Goal: Task Accomplishment & Management: Complete application form

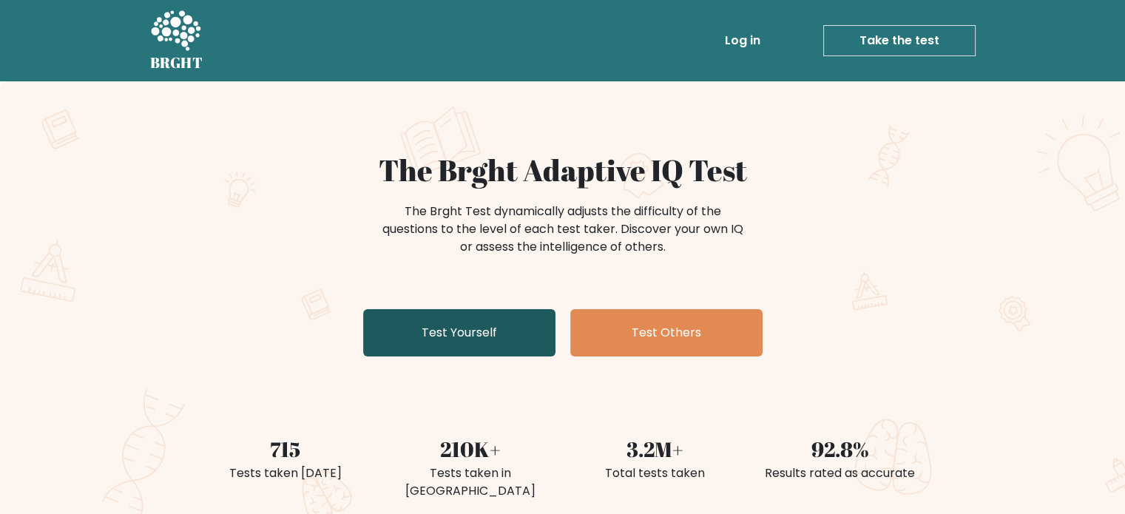
click at [453, 340] on link "Test Yourself" at bounding box center [459, 332] width 192 height 47
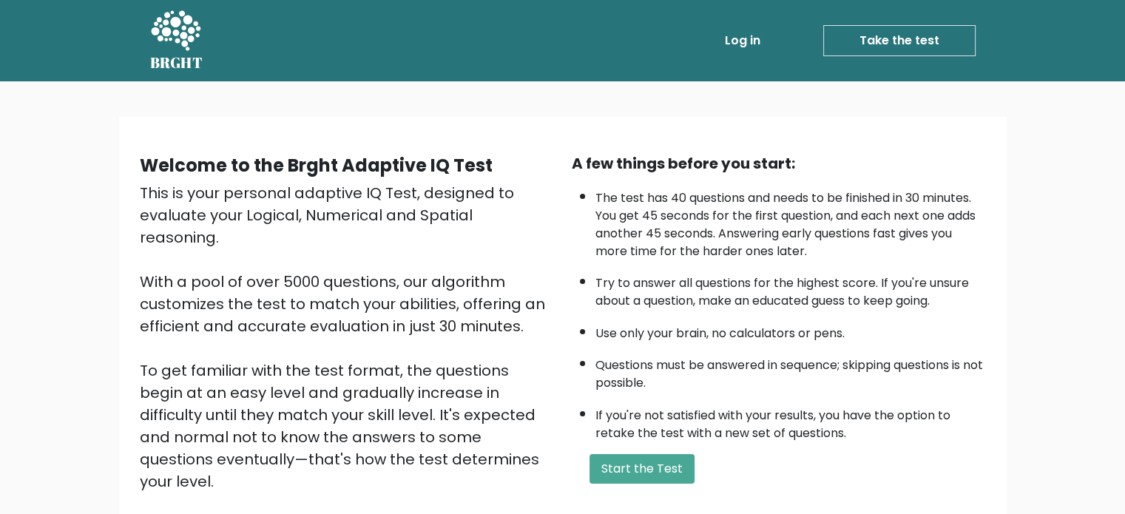
scroll to position [163, 0]
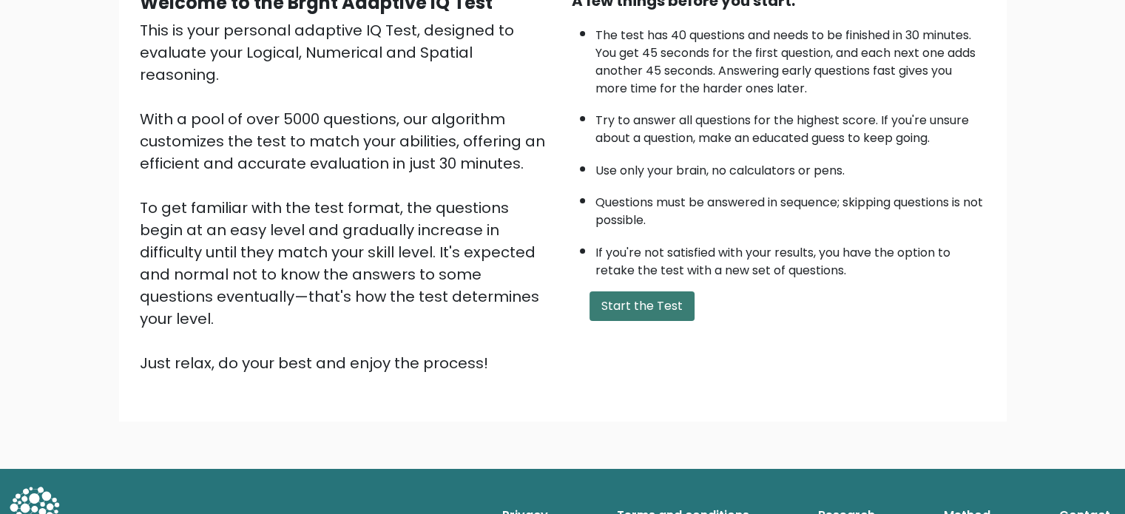
click at [679, 306] on button "Start the Test" at bounding box center [642, 307] width 105 height 30
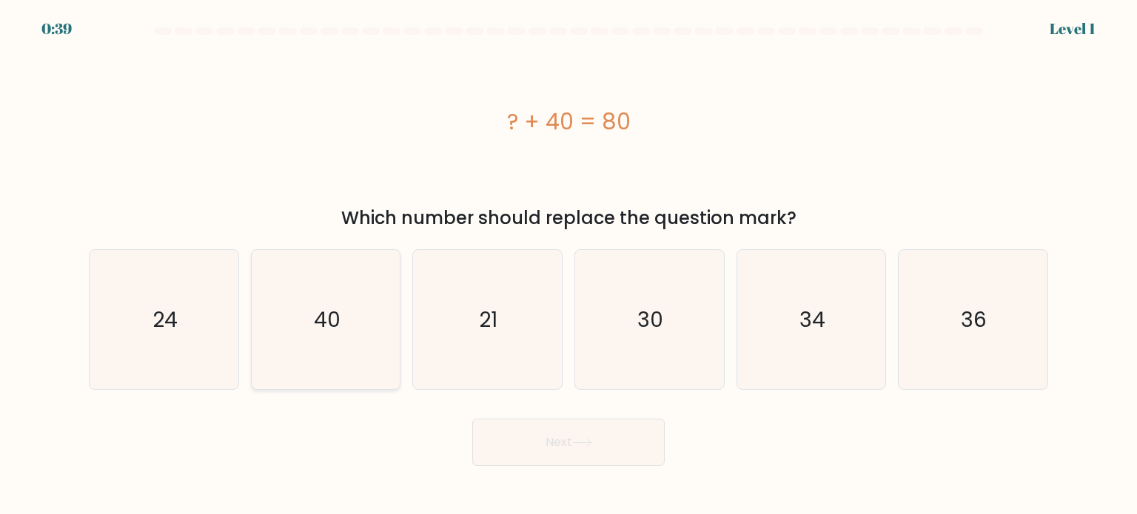
click at [303, 322] on icon "40" at bounding box center [325, 319] width 139 height 139
click at [568, 265] on input "b. 40" at bounding box center [568, 260] width 1 height 7
radio input "true"
click at [559, 445] on button "Next" at bounding box center [568, 442] width 192 height 47
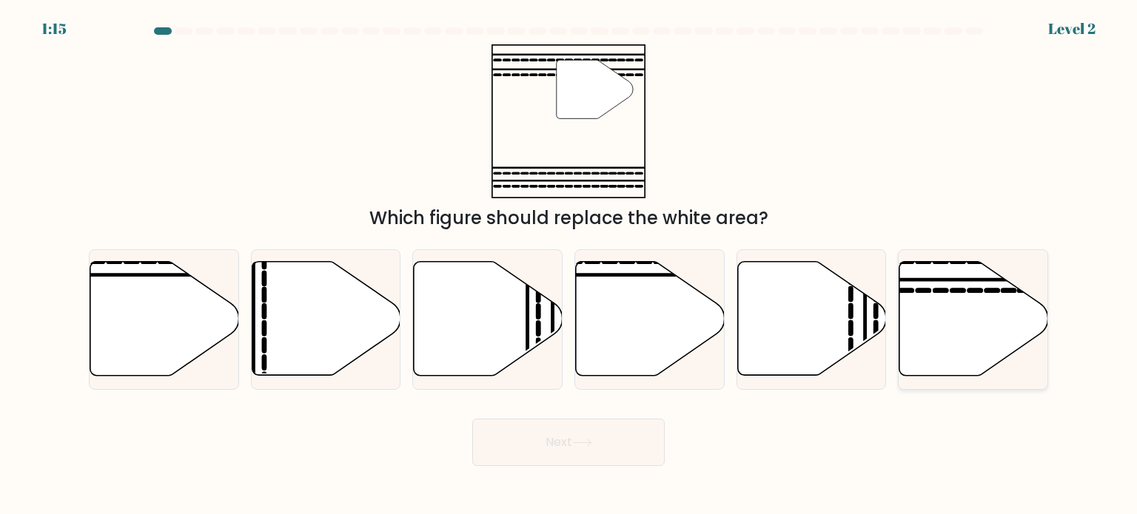
click at [913, 301] on icon at bounding box center [973, 319] width 149 height 114
click at [569, 265] on input "f." at bounding box center [568, 260] width 1 height 7
radio input "true"
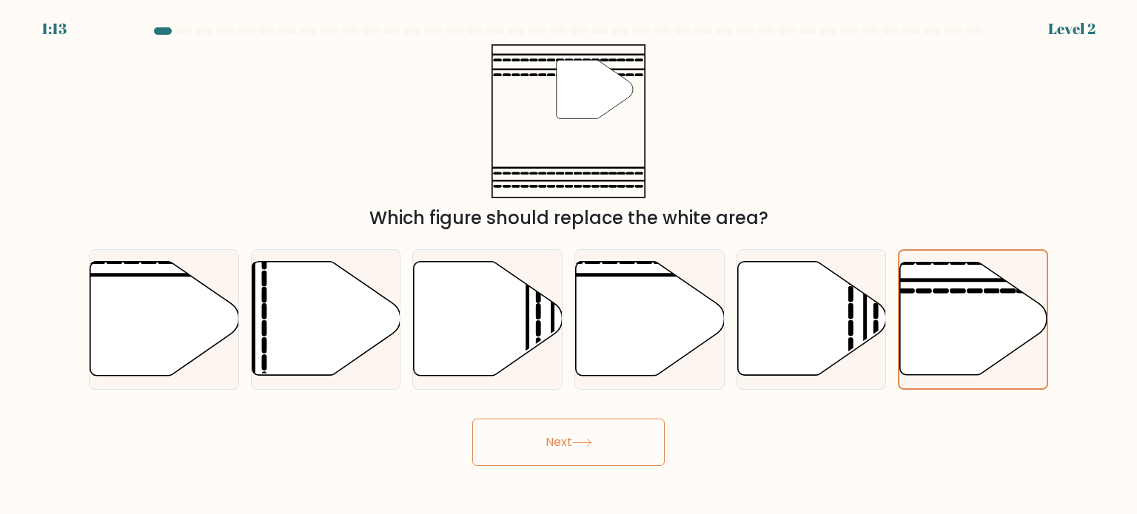
click at [567, 449] on button "Next" at bounding box center [568, 442] width 192 height 47
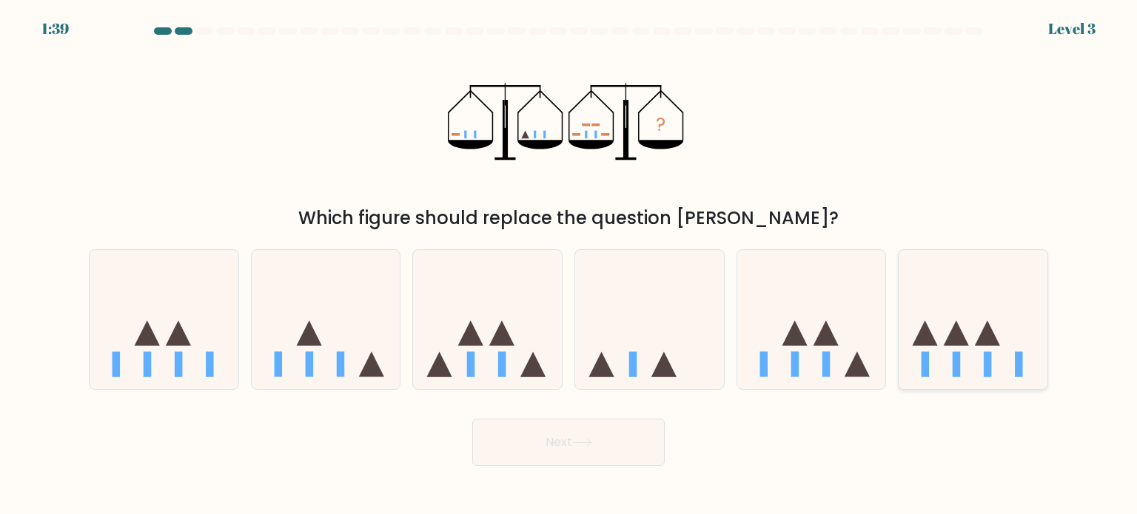
click at [928, 343] on icon at bounding box center [924, 332] width 25 height 25
click at [569, 265] on input "f." at bounding box center [568, 260] width 1 height 7
radio input "true"
click at [536, 331] on icon at bounding box center [487, 319] width 149 height 123
click at [568, 265] on input "c." at bounding box center [568, 260] width 1 height 7
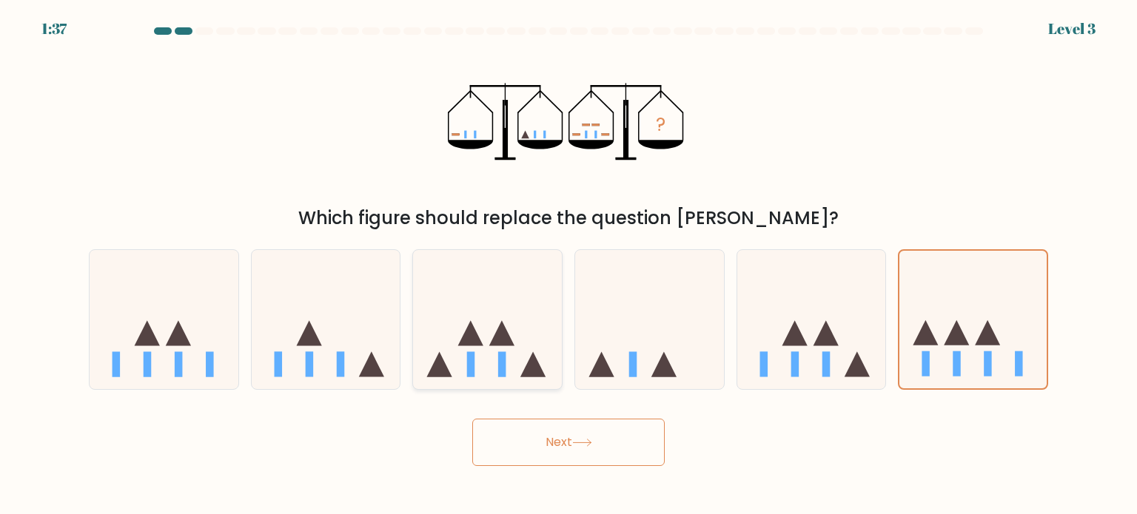
radio input "true"
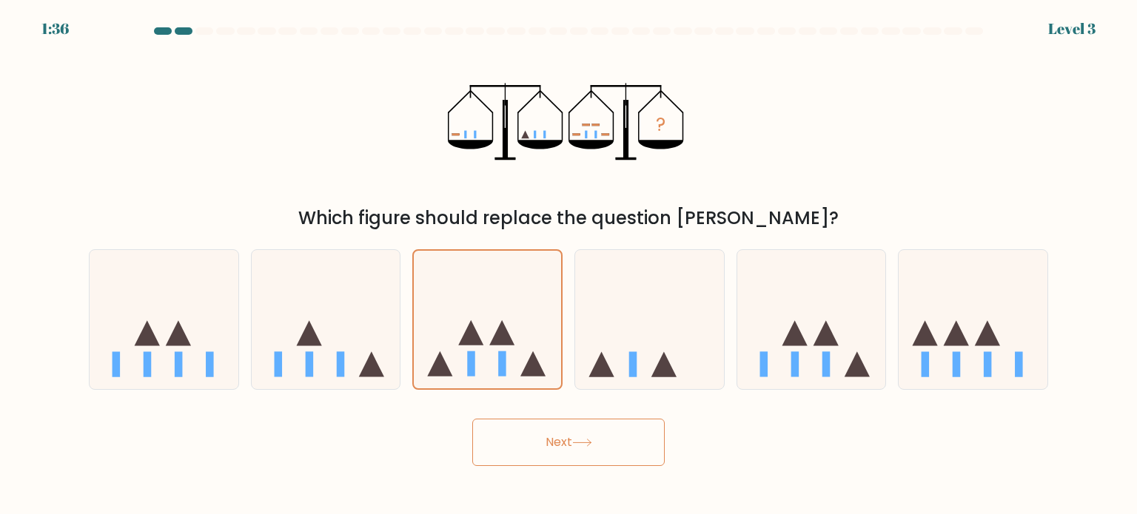
click at [565, 443] on button "Next" at bounding box center [568, 442] width 192 height 47
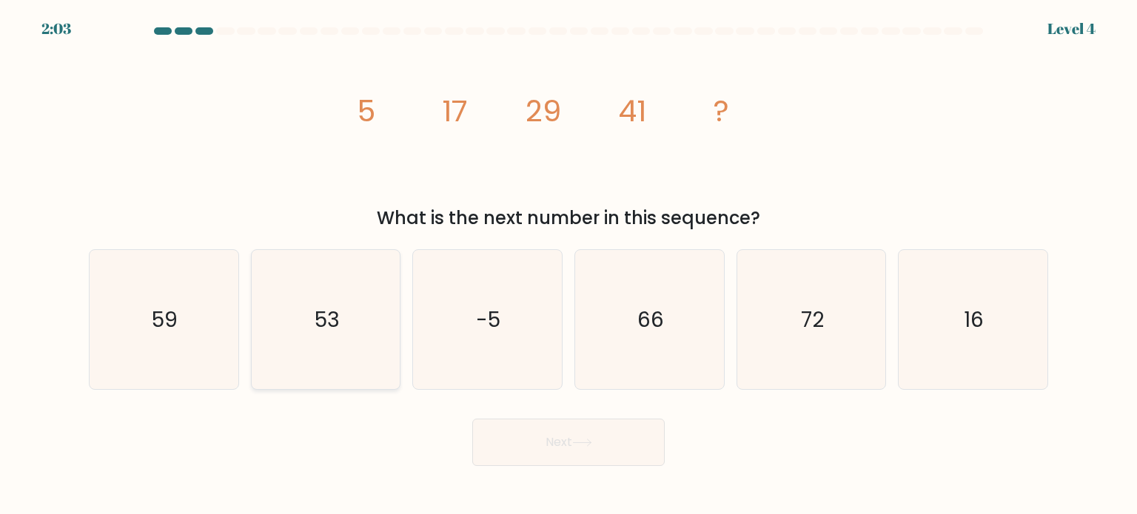
click at [299, 311] on icon "53" at bounding box center [325, 319] width 139 height 139
click at [568, 265] on input "b. 53" at bounding box center [568, 260] width 1 height 7
radio input "true"
click at [576, 443] on icon at bounding box center [582, 443] width 20 height 8
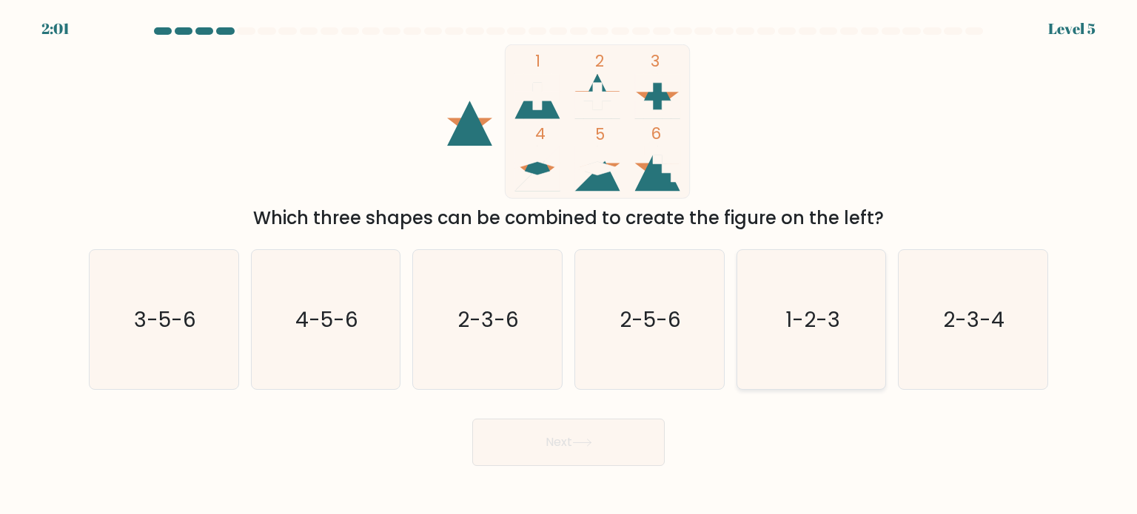
click at [829, 304] on text "1-2-3" at bounding box center [812, 319] width 55 height 30
click at [569, 265] on input "e. 1-2-3" at bounding box center [568, 260] width 1 height 7
radio input "true"
click at [579, 437] on button "Next" at bounding box center [568, 442] width 192 height 47
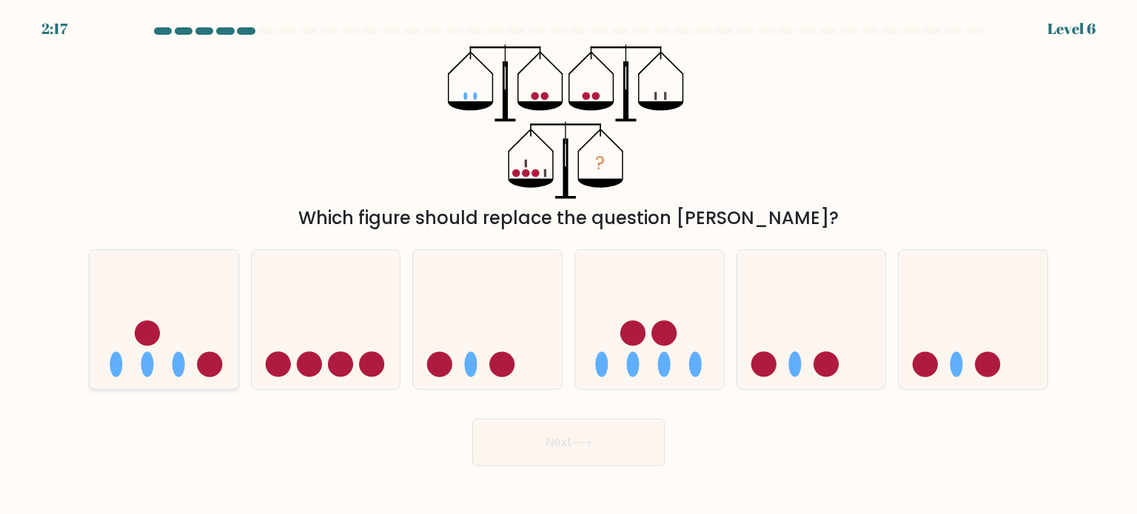
click at [195, 369] on icon at bounding box center [164, 319] width 149 height 123
click at [568, 265] on input "a." at bounding box center [568, 260] width 1 height 7
radio input "true"
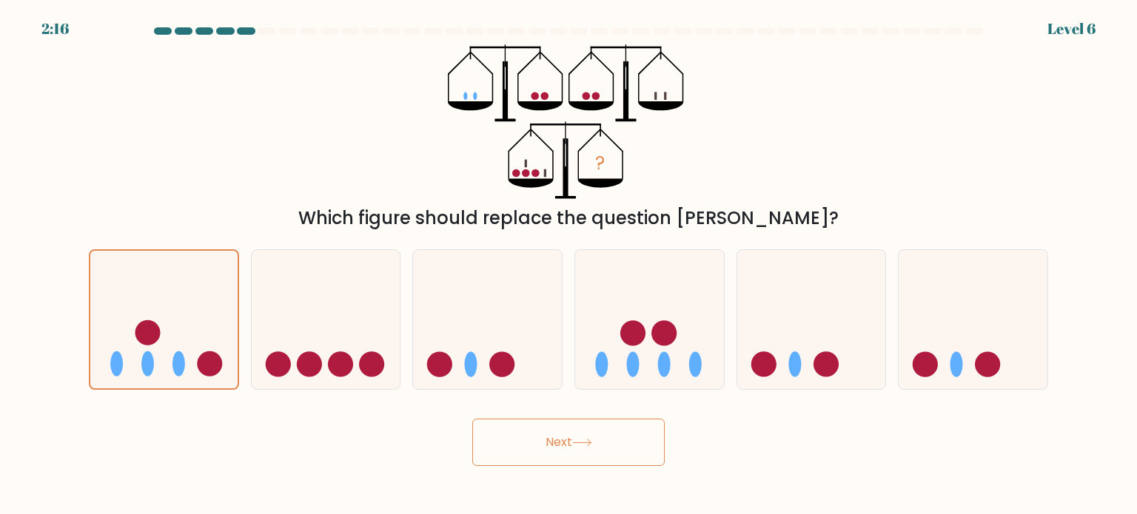
click at [652, 431] on button "Next" at bounding box center [568, 442] width 192 height 47
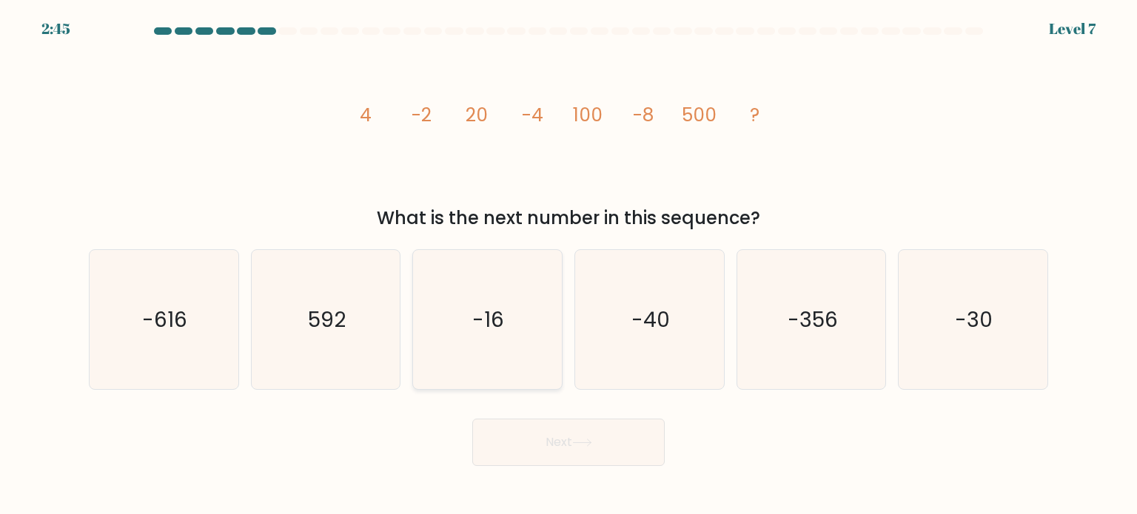
click at [472, 334] on icon "-16" at bounding box center [486, 319] width 139 height 139
click at [568, 265] on input "c. -16" at bounding box center [568, 260] width 1 height 7
radio input "true"
click at [519, 427] on button "Next" at bounding box center [568, 442] width 192 height 47
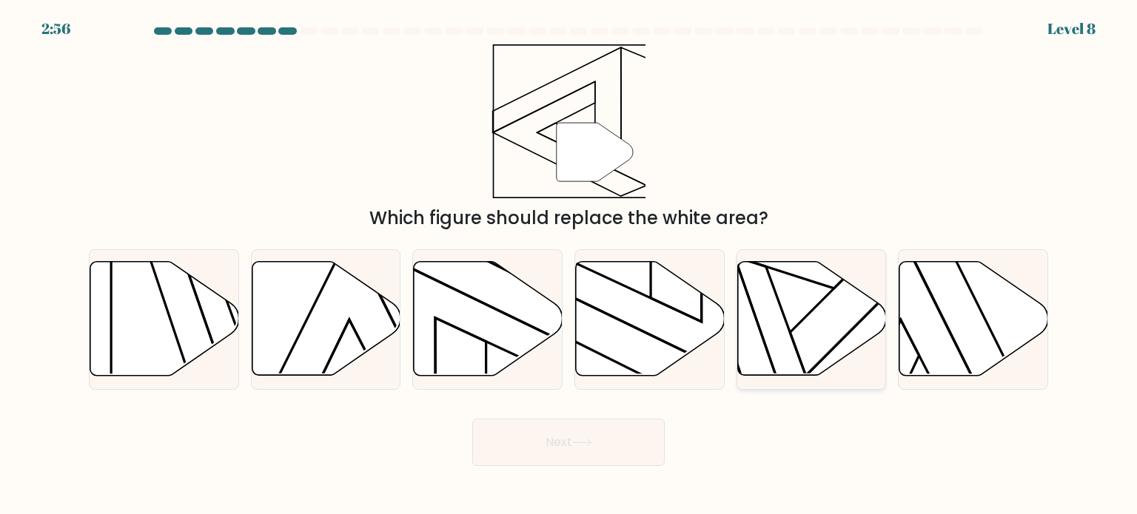
click at [809, 346] on icon at bounding box center [811, 319] width 149 height 114
click at [569, 265] on input "e." at bounding box center [568, 260] width 1 height 7
radio input "true"
click at [949, 313] on icon at bounding box center [973, 319] width 149 height 114
click at [569, 265] on input "f." at bounding box center [568, 260] width 1 height 7
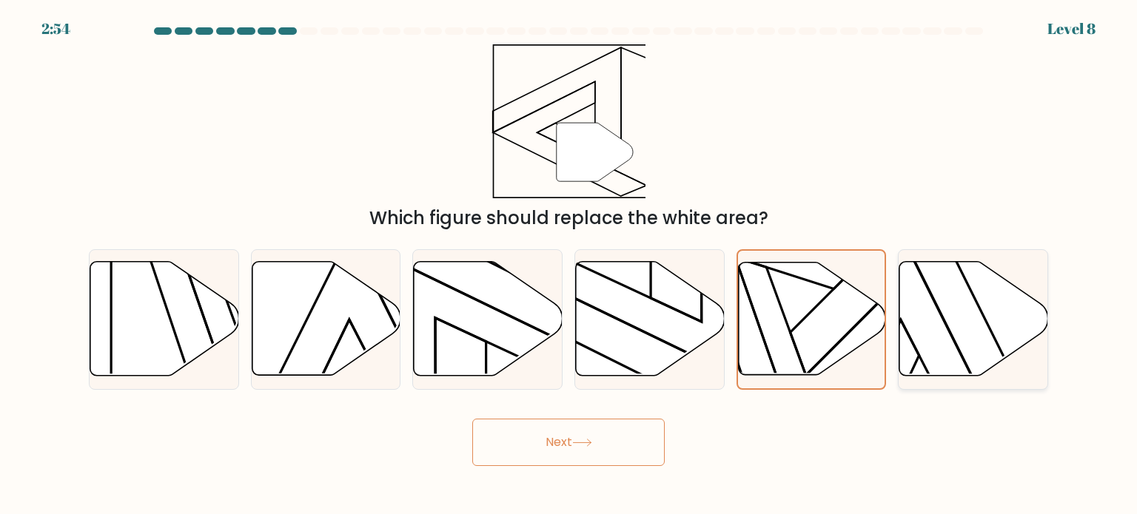
radio input "true"
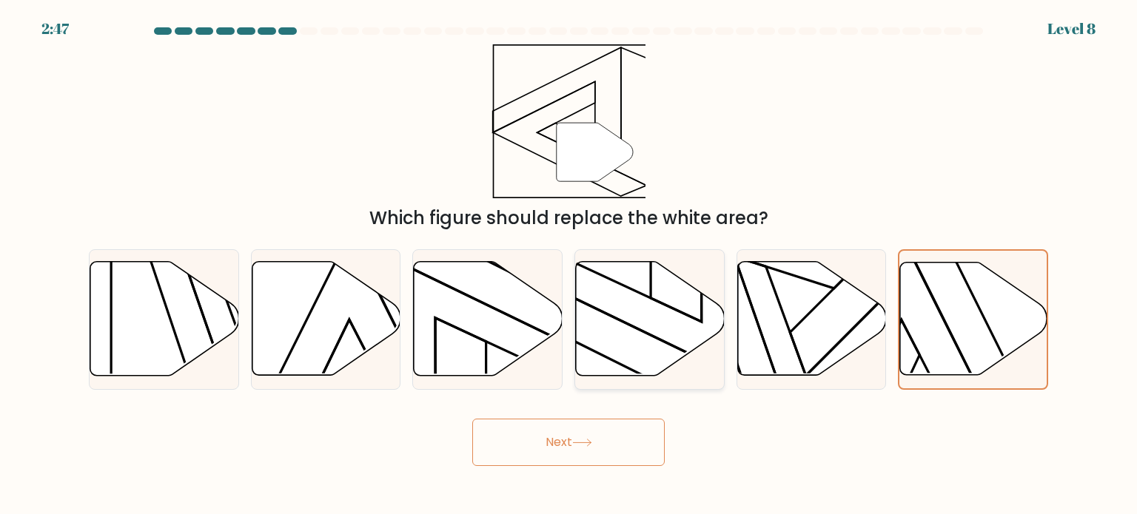
click at [622, 263] on icon at bounding box center [650, 319] width 149 height 114
click at [569, 263] on input "d." at bounding box center [568, 260] width 1 height 7
radio input "true"
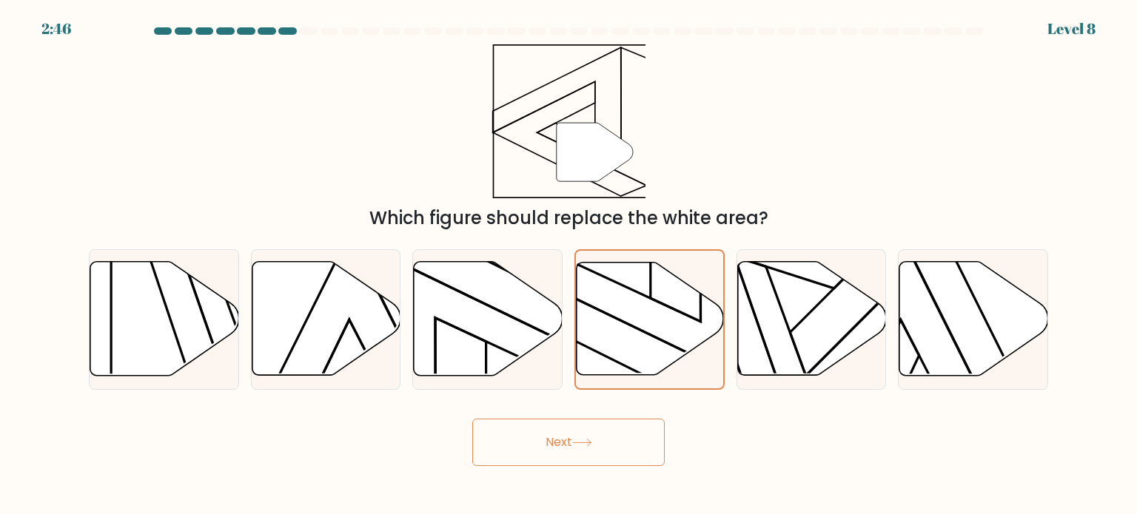
click at [592, 446] on icon at bounding box center [582, 443] width 20 height 8
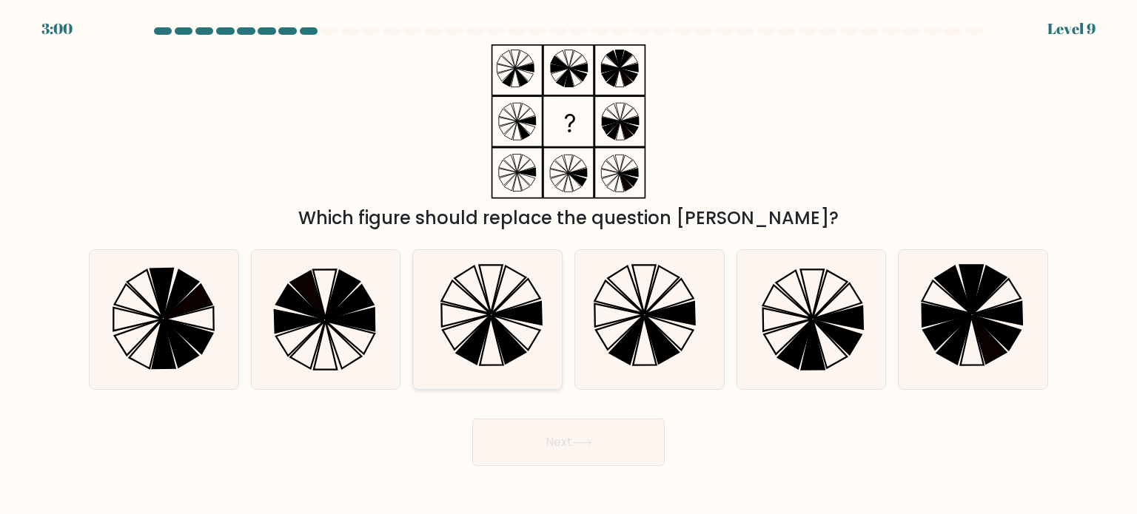
click at [479, 326] on icon at bounding box center [466, 331] width 48 height 35
click at [568, 265] on input "c." at bounding box center [568, 260] width 1 height 7
radio input "true"
click at [546, 442] on button "Next" at bounding box center [568, 442] width 192 height 47
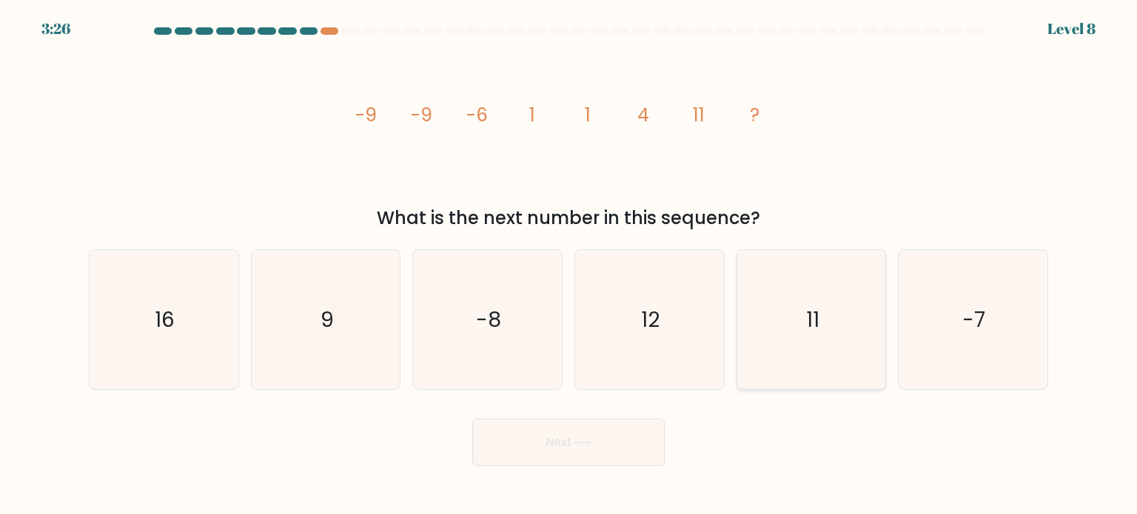
click at [875, 340] on icon "11" at bounding box center [810, 319] width 139 height 139
click at [569, 265] on input "e. 11" at bounding box center [568, 260] width 1 height 7
radio input "true"
click at [605, 437] on button "Next" at bounding box center [568, 442] width 192 height 47
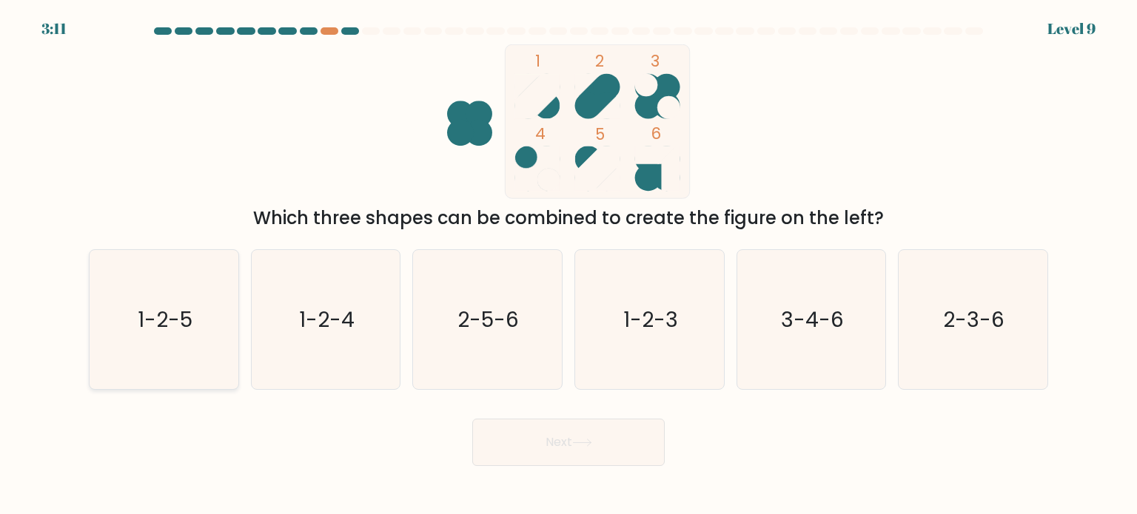
click at [169, 326] on text "1-2-5" at bounding box center [165, 319] width 55 height 30
click at [568, 265] on input "a. 1-2-5" at bounding box center [568, 260] width 1 height 7
radio input "true"
click at [531, 451] on button "Next" at bounding box center [568, 442] width 192 height 47
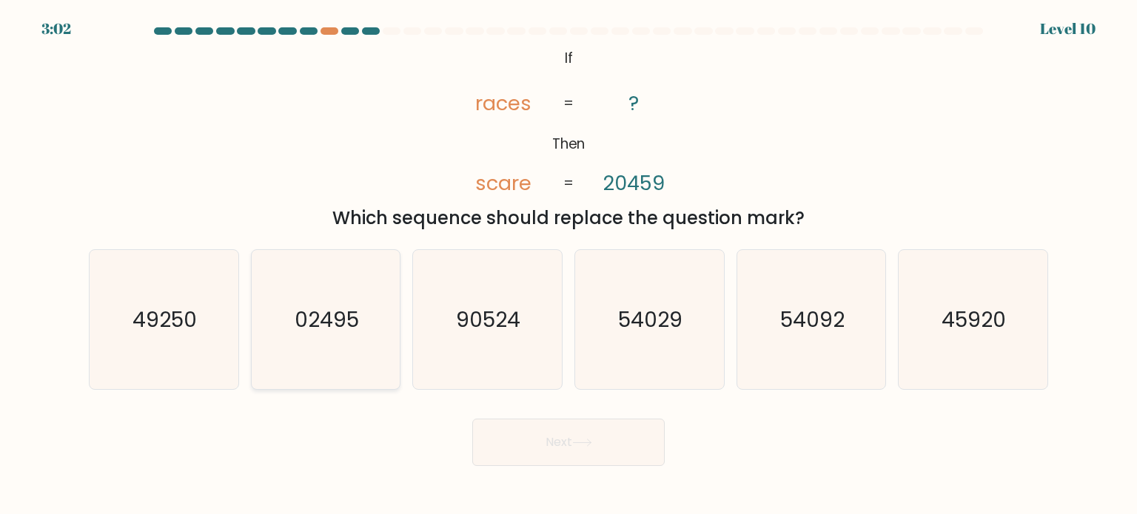
click at [255, 351] on div "02495" at bounding box center [326, 319] width 150 height 141
click at [568, 265] on input "b. 02495" at bounding box center [568, 260] width 1 height 7
radio input "true"
click at [550, 468] on body "3:01 Level 10 ?" at bounding box center [568, 257] width 1137 height 514
click at [565, 442] on button "Next" at bounding box center [568, 442] width 192 height 47
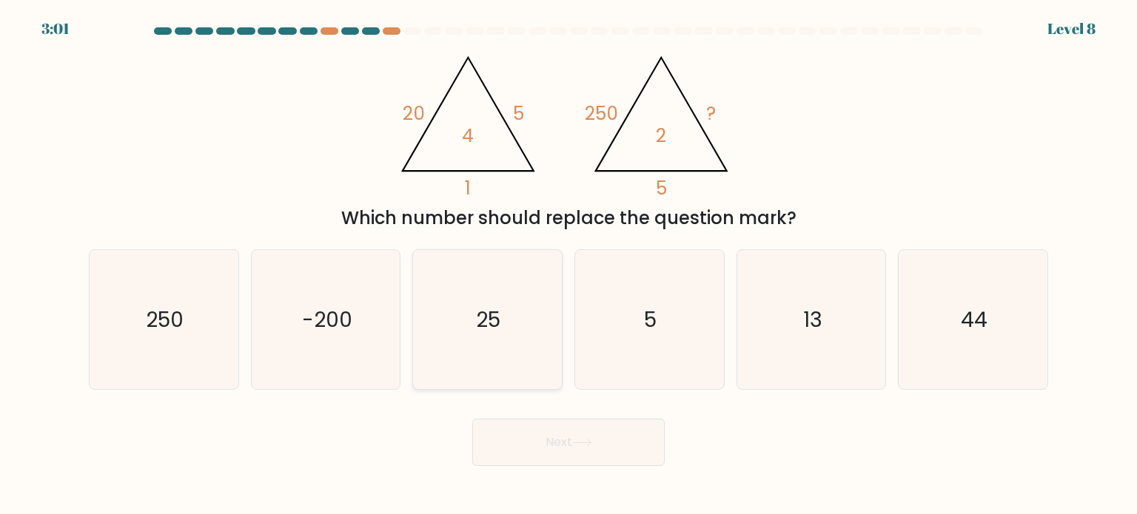
click at [496, 321] on text "25" at bounding box center [489, 319] width 24 height 30
click at [568, 265] on input "c. 25" at bounding box center [568, 260] width 1 height 7
radio input "true"
click at [532, 464] on button "Next" at bounding box center [568, 442] width 192 height 47
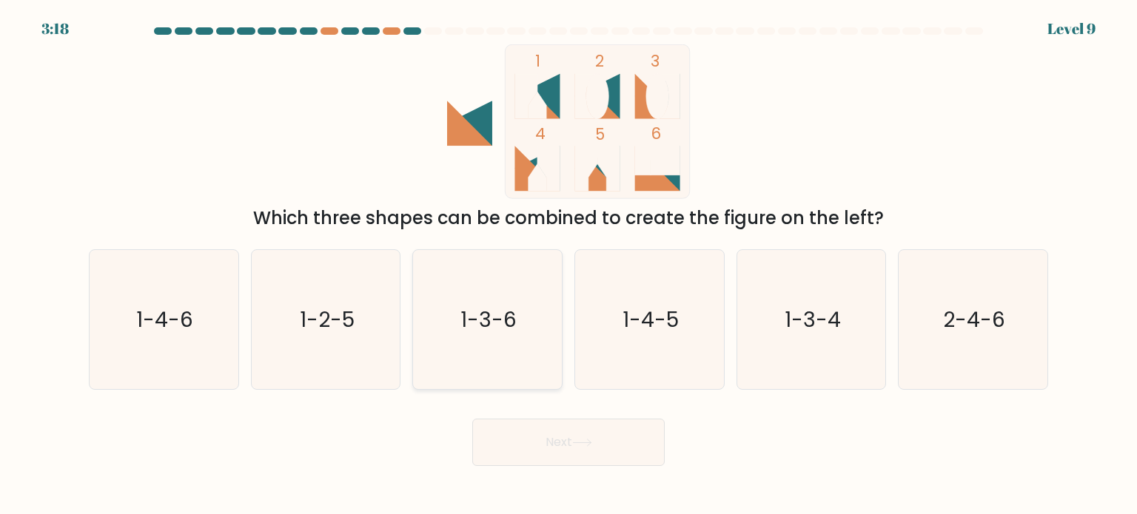
click at [491, 322] on text "1-3-6" at bounding box center [489, 319] width 56 height 30
click at [568, 265] on input "c. 1-3-6" at bounding box center [568, 260] width 1 height 7
radio input "true"
click at [593, 456] on button "Next" at bounding box center [568, 442] width 192 height 47
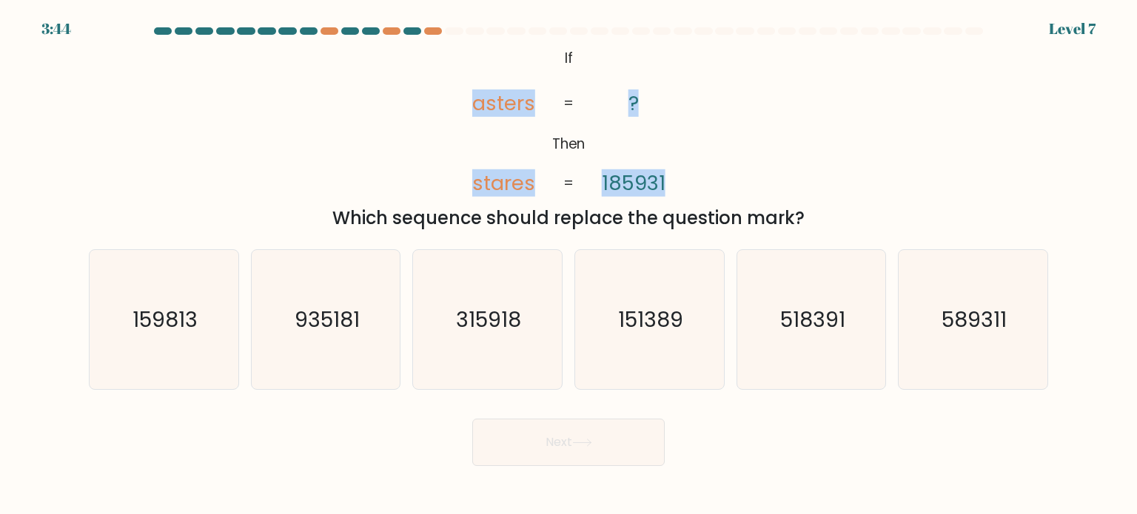
drag, startPoint x: 473, startPoint y: 100, endPoint x: 678, endPoint y: 172, distance: 217.4
click at [678, 172] on icon "@import url('https://fonts.googleapis.com/css?family=Abril+Fatface:400,100,100i…" at bounding box center [568, 121] width 250 height 155
copy icon "asters stares ? 185931"
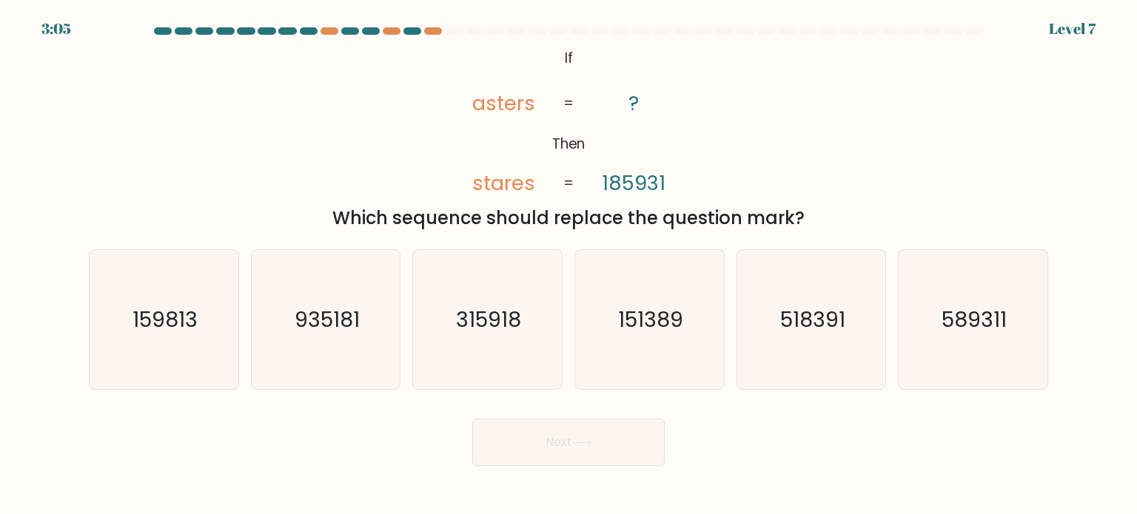
click at [705, 434] on div "Next" at bounding box center [568, 437] width 977 height 58
click at [849, 314] on icon "518391" at bounding box center [810, 319] width 139 height 139
click at [569, 265] on input "e. 518391" at bounding box center [568, 260] width 1 height 7
radio input "true"
click at [849, 314] on icon "518391" at bounding box center [811, 320] width 138 height 138
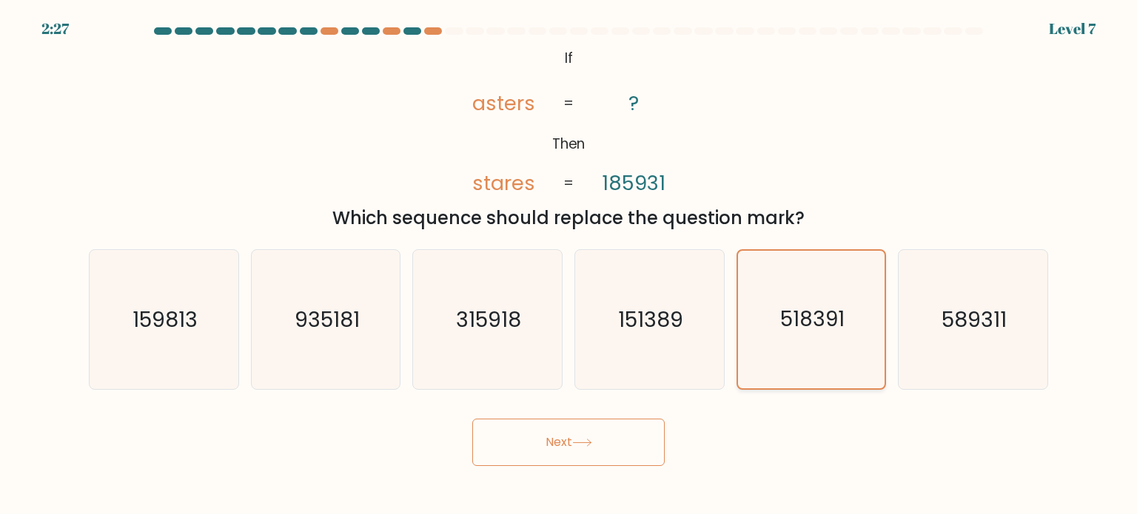
click at [569, 265] on input "e. 518391" at bounding box center [568, 260] width 1 height 7
click at [642, 429] on button "Next" at bounding box center [568, 442] width 192 height 47
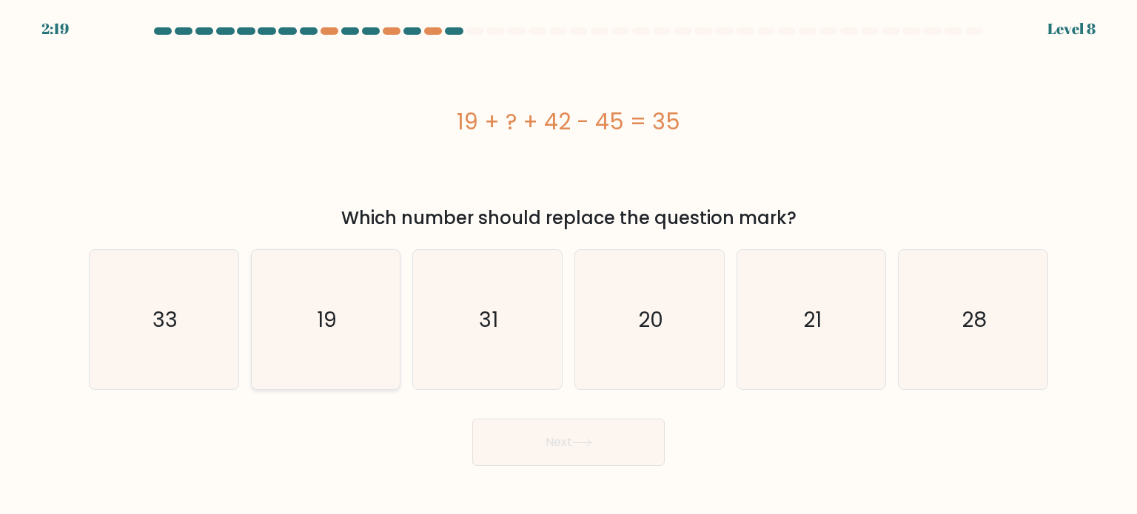
click at [326, 354] on icon "19" at bounding box center [325, 319] width 139 height 139
click at [568, 265] on input "b. 19" at bounding box center [568, 260] width 1 height 7
radio input "true"
click at [502, 437] on button "Next" at bounding box center [568, 442] width 192 height 47
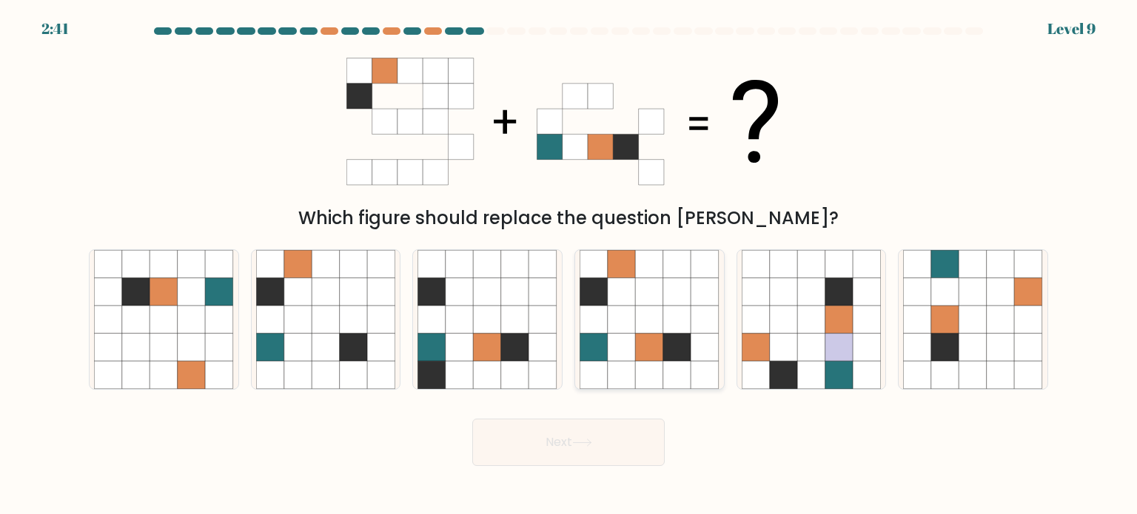
click at [672, 349] on icon at bounding box center [677, 347] width 28 height 28
click at [569, 265] on input "d." at bounding box center [568, 260] width 1 height 7
radio input "true"
click at [589, 447] on button "Next" at bounding box center [568, 442] width 192 height 47
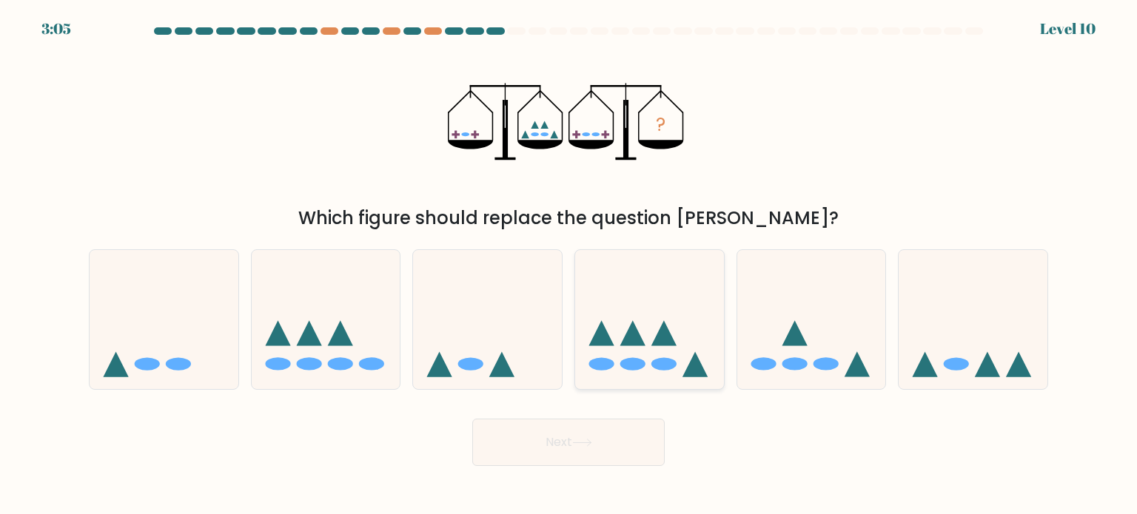
click at [710, 337] on icon at bounding box center [649, 319] width 149 height 123
click at [569, 265] on input "d." at bounding box center [568, 260] width 1 height 7
radio input "true"
click at [562, 462] on button "Next" at bounding box center [568, 442] width 192 height 47
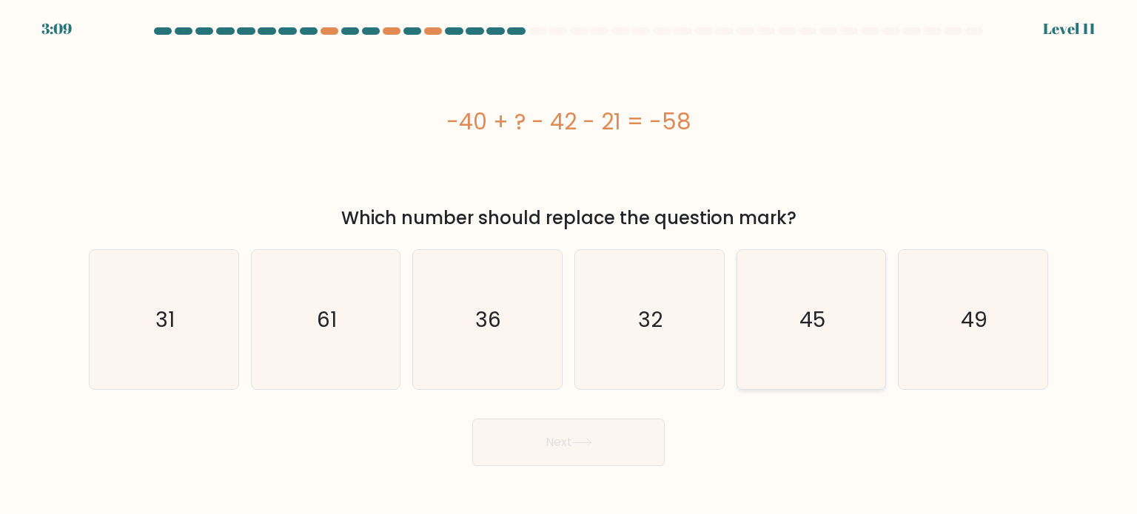
click at [881, 337] on div "45" at bounding box center [811, 319] width 150 height 141
click at [569, 265] on input "e. 45" at bounding box center [568, 260] width 1 height 7
radio input "true"
click at [602, 432] on button "Next" at bounding box center [568, 442] width 192 height 47
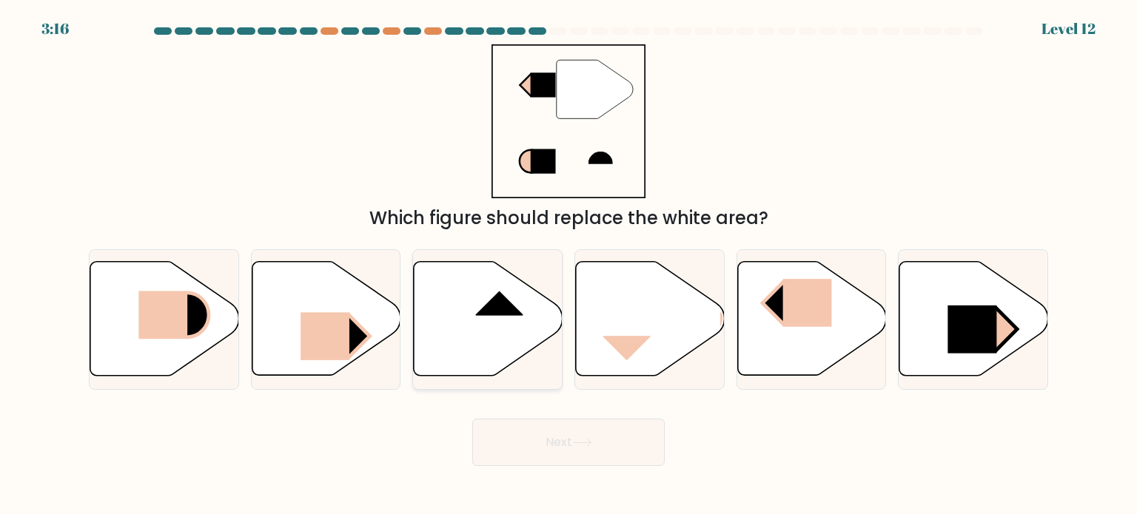
click at [530, 312] on icon at bounding box center [488, 319] width 149 height 114
click at [568, 265] on input "c." at bounding box center [568, 260] width 1 height 7
radio input "true"
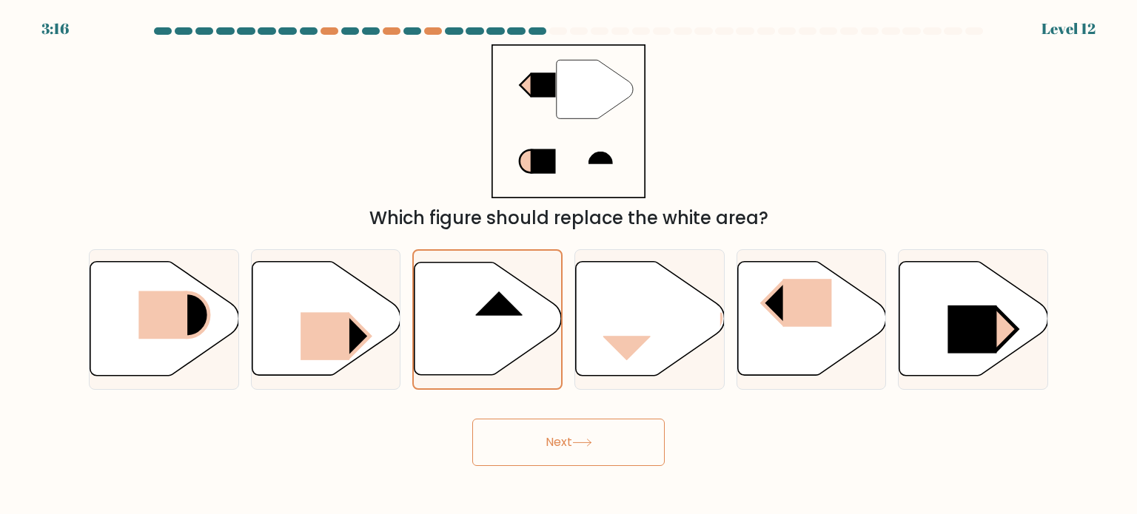
click at [565, 448] on button "Next" at bounding box center [568, 442] width 192 height 47
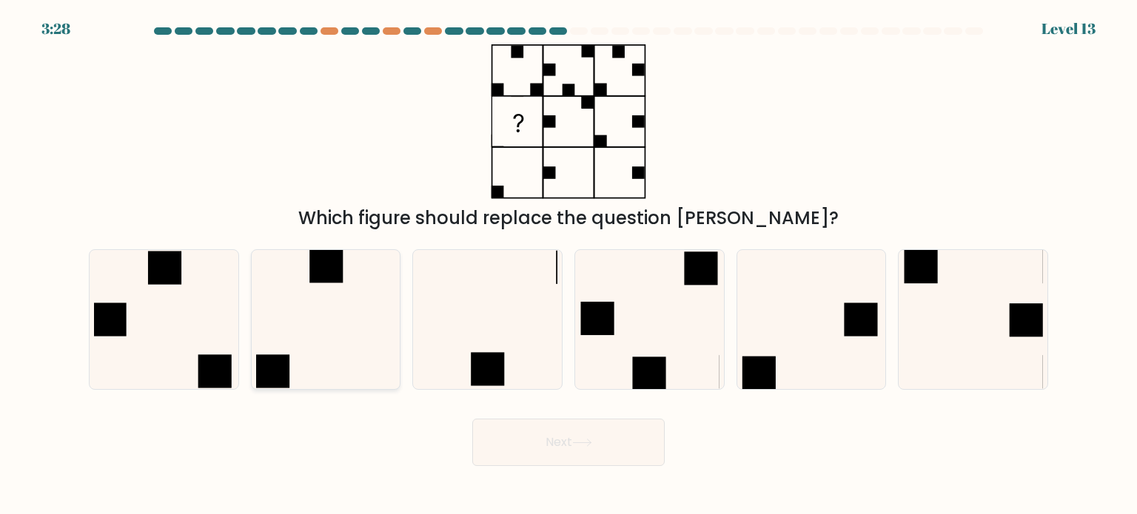
click at [277, 292] on icon at bounding box center [325, 319] width 139 height 139
click at [568, 265] on input "b." at bounding box center [568, 260] width 1 height 7
radio input "true"
click at [535, 442] on button "Next" at bounding box center [568, 442] width 192 height 47
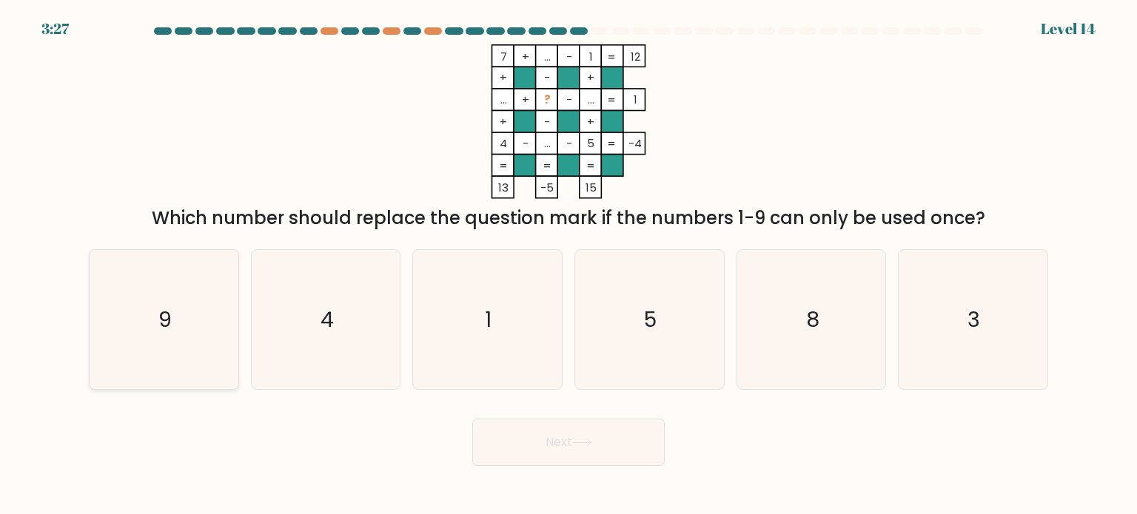
click at [203, 275] on icon "9" at bounding box center [163, 319] width 139 height 139
click at [568, 265] on input "a. 9" at bounding box center [568, 260] width 1 height 7
radio input "true"
click at [596, 424] on button "Next" at bounding box center [568, 442] width 192 height 47
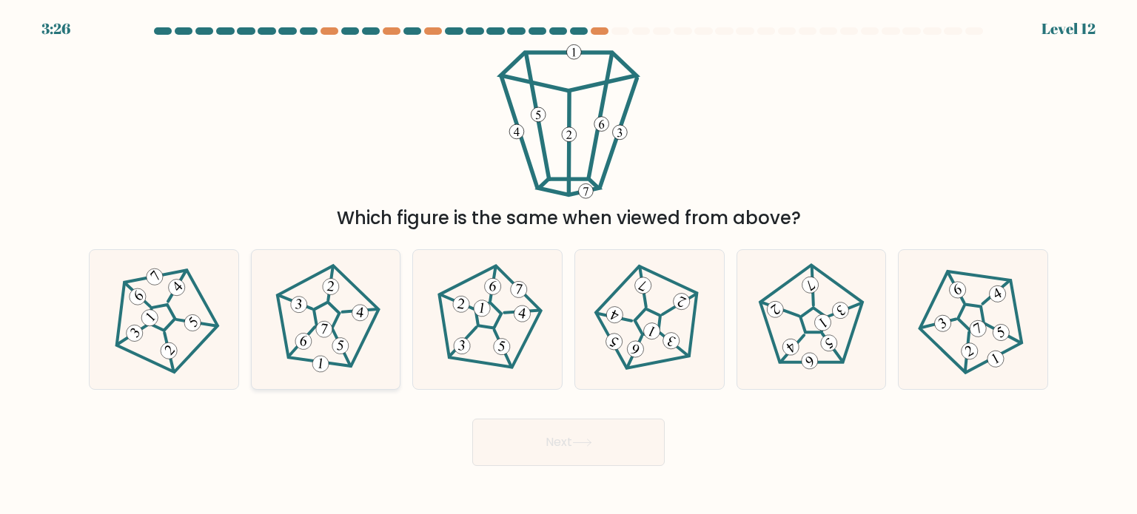
click at [346, 297] on icon at bounding box center [326, 319] width 112 height 112
click at [568, 265] on input "b." at bounding box center [568, 260] width 1 height 7
radio input "true"
click at [592, 425] on button "Next" at bounding box center [568, 442] width 192 height 47
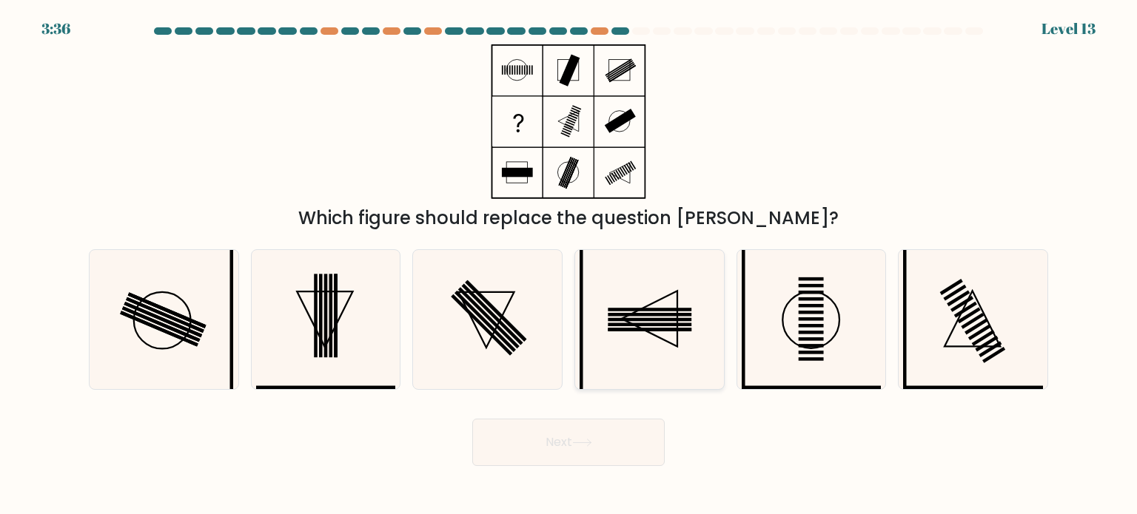
click at [657, 331] on rect at bounding box center [650, 330] width 84 height 4
click at [569, 265] on input "d." at bounding box center [568, 260] width 1 height 7
radio input "true"
click at [610, 433] on button "Next" at bounding box center [568, 442] width 192 height 47
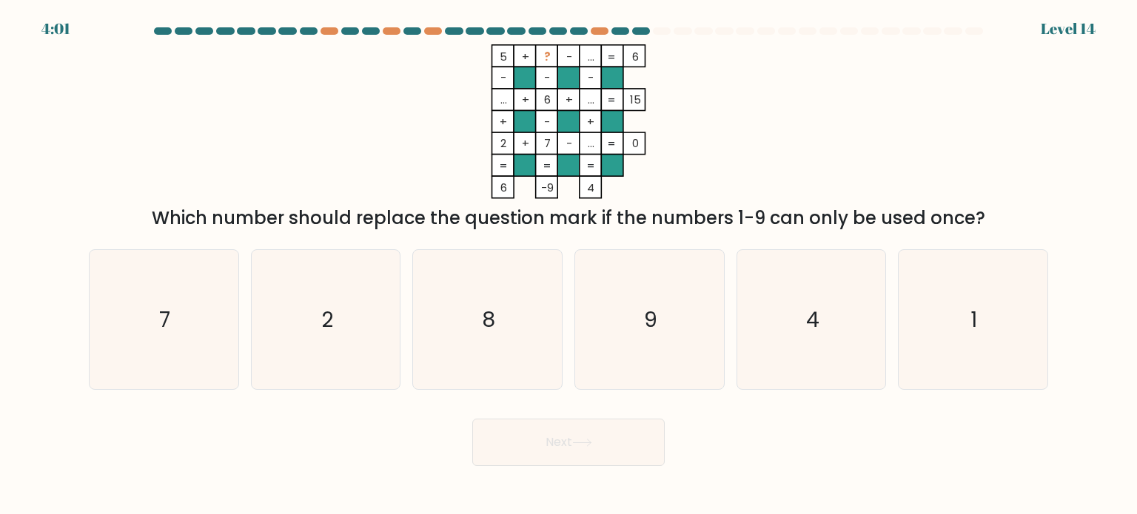
click at [1056, 290] on div "a. 7 b. 2 c. 8 d. 9" at bounding box center [568, 314] width 977 height 152
click at [965, 351] on icon "1" at bounding box center [972, 319] width 139 height 139
click at [569, 265] on input "f. 1" at bounding box center [568, 260] width 1 height 7
radio input "true"
click at [636, 431] on button "Next" at bounding box center [568, 442] width 192 height 47
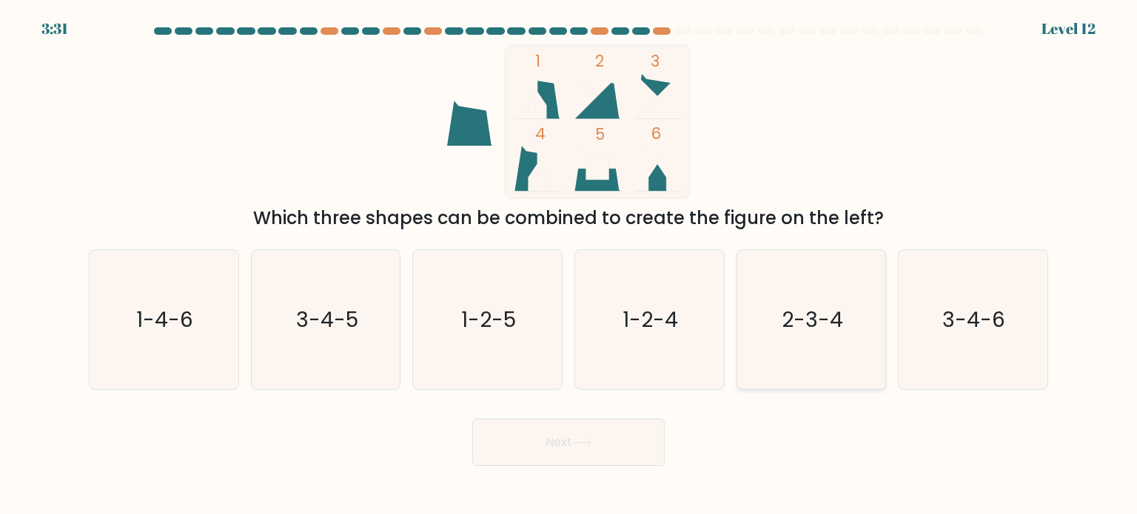
click at [832, 336] on icon "2-3-4" at bounding box center [810, 319] width 139 height 139
click at [569, 265] on input "e. 2-3-4" at bounding box center [568, 260] width 1 height 7
radio input "true"
click at [358, 325] on icon "3-4-5" at bounding box center [325, 319] width 139 height 139
click at [568, 265] on input "b. 3-4-5" at bounding box center [568, 260] width 1 height 7
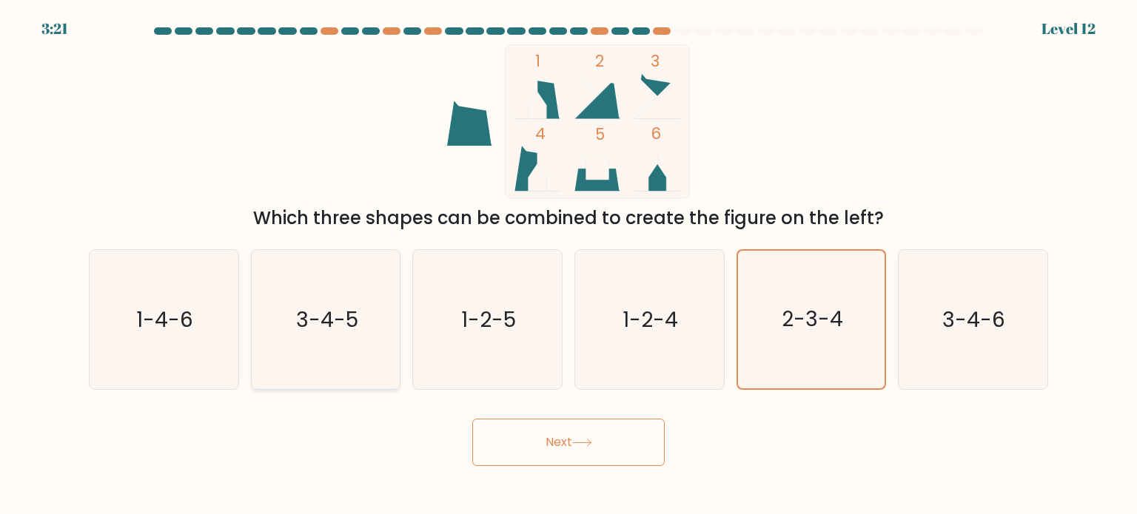
radio input "true"
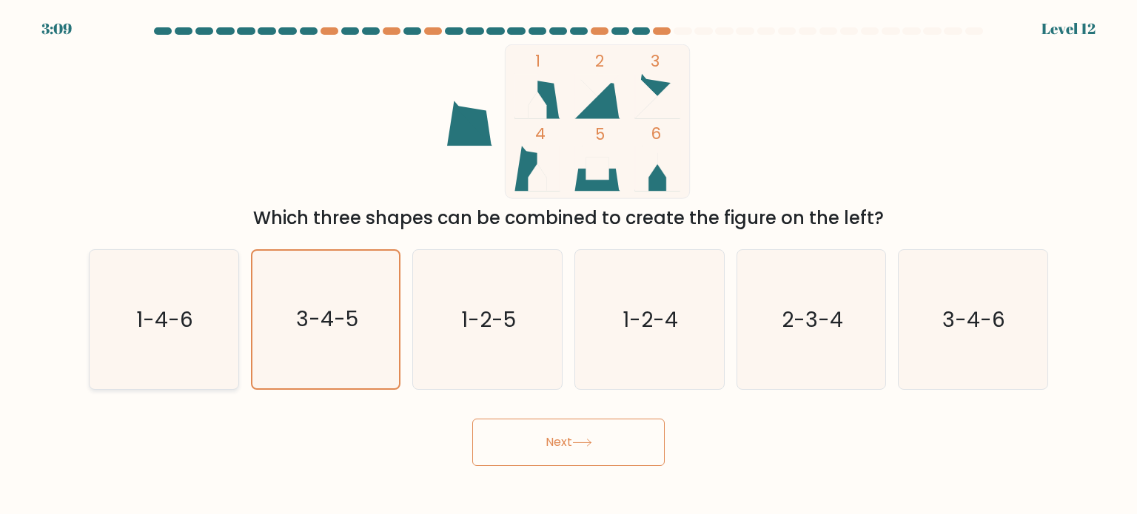
click at [201, 325] on icon "1-4-6" at bounding box center [163, 319] width 139 height 139
click at [568, 265] on input "a. 1-4-6" at bounding box center [568, 260] width 1 height 7
radio input "true"
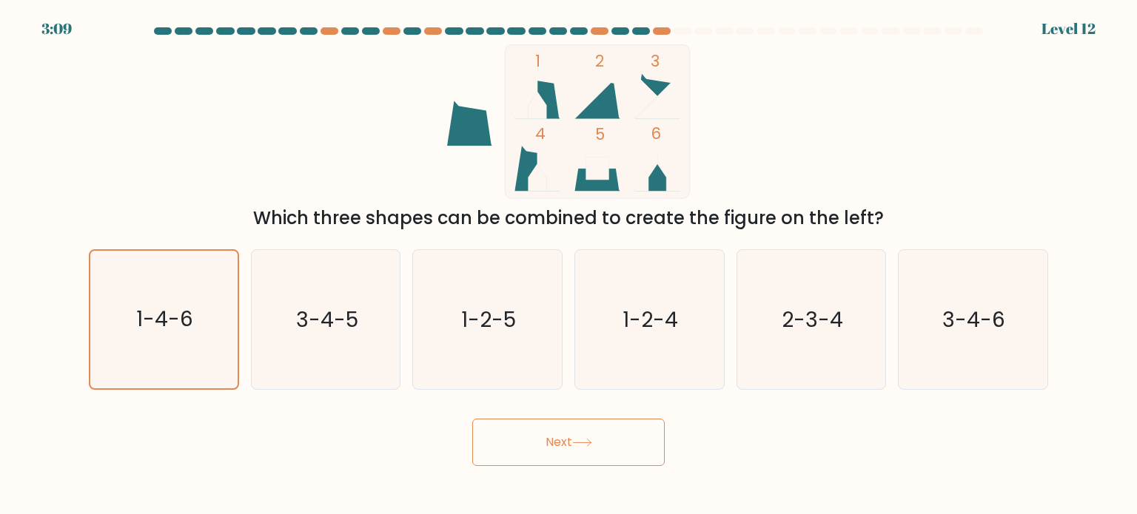
click at [536, 433] on button "Next" at bounding box center [568, 442] width 192 height 47
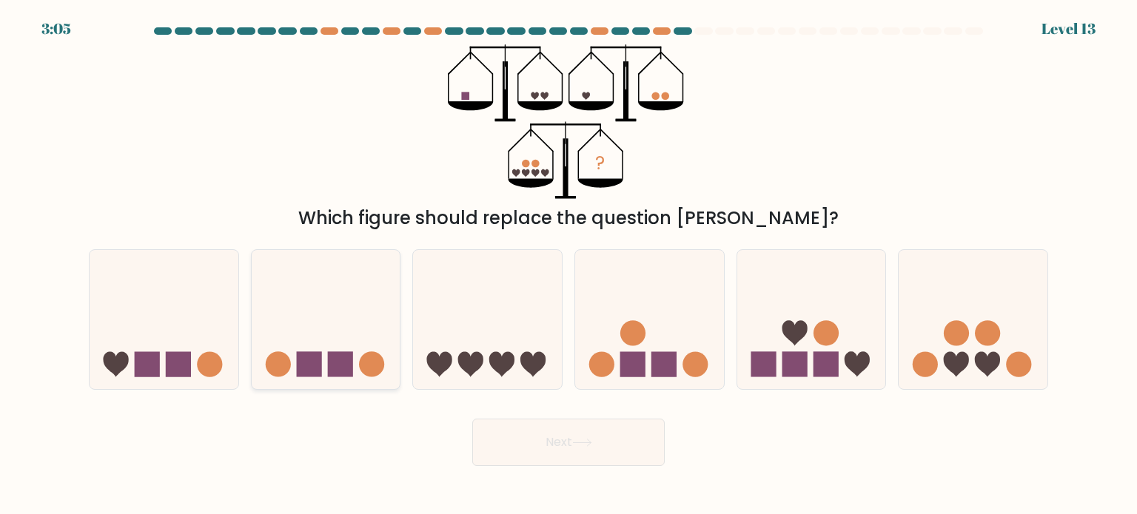
click at [276, 272] on icon at bounding box center [326, 319] width 149 height 123
click at [568, 265] on input "b." at bounding box center [568, 260] width 1 height 7
radio input "true"
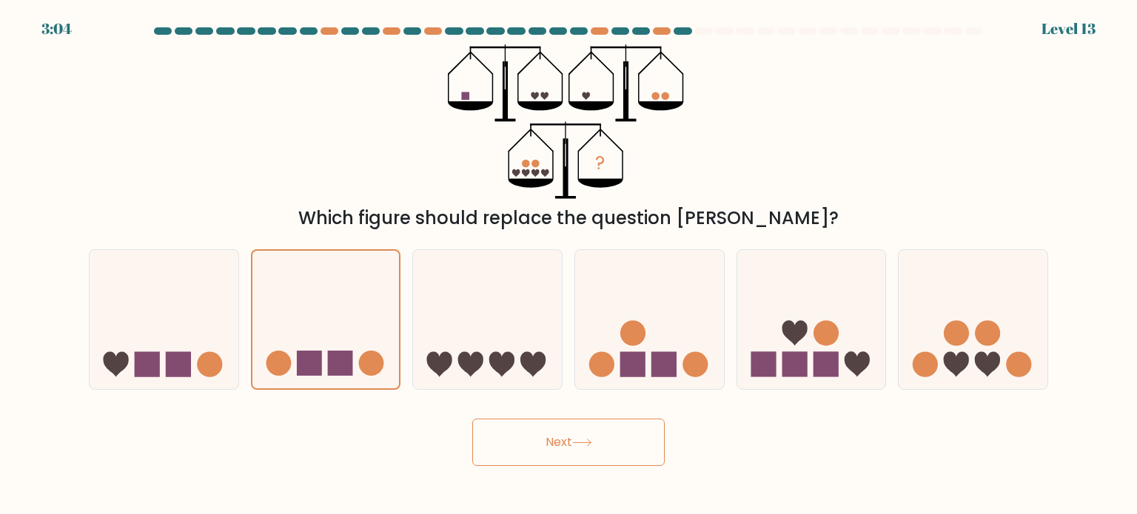
drag, startPoint x: 276, startPoint y: 272, endPoint x: 562, endPoint y: 442, distance: 333.1
click at [562, 442] on form at bounding box center [568, 246] width 1137 height 439
click at [562, 442] on button "Next" at bounding box center [568, 442] width 192 height 47
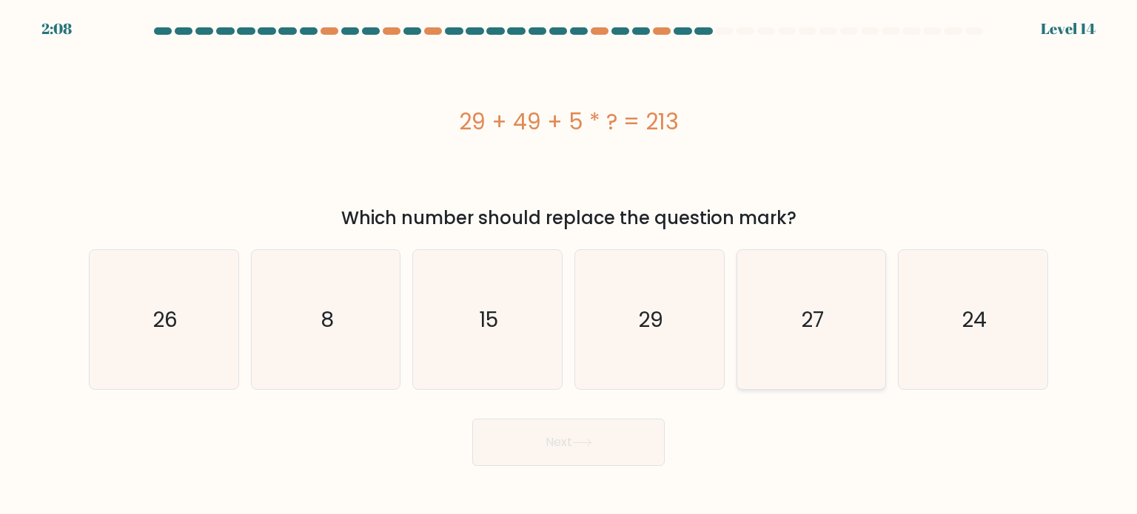
click at [814, 284] on icon "27" at bounding box center [810, 319] width 139 height 139
click at [569, 265] on input "e. 27" at bounding box center [568, 260] width 1 height 7
radio input "true"
click at [555, 424] on button "Next" at bounding box center [568, 442] width 192 height 47
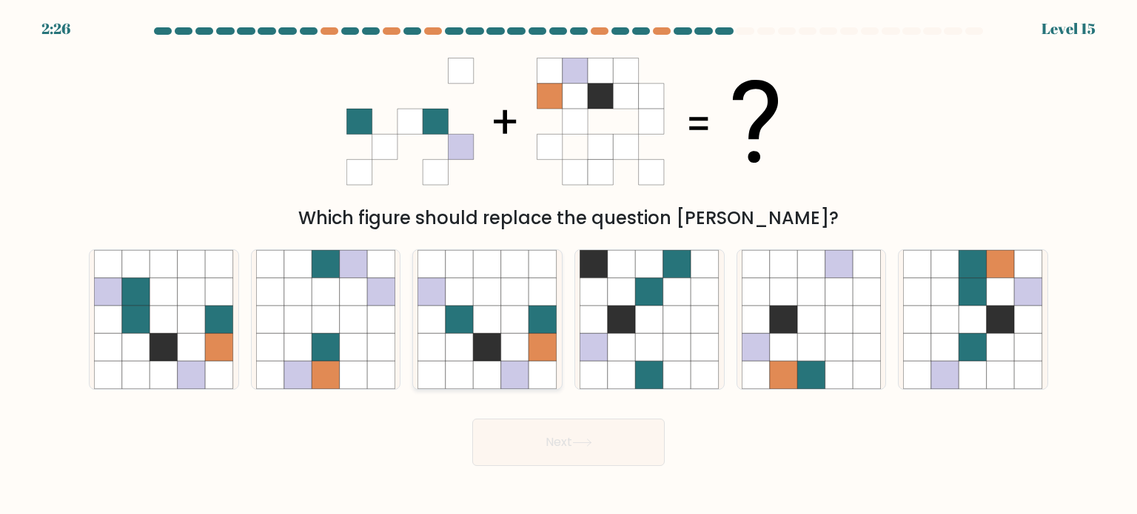
click at [456, 338] on icon at bounding box center [459, 347] width 28 height 28
click at [568, 265] on input "c." at bounding box center [568, 260] width 1 height 7
radio input "true"
click at [514, 453] on button "Next" at bounding box center [568, 442] width 192 height 47
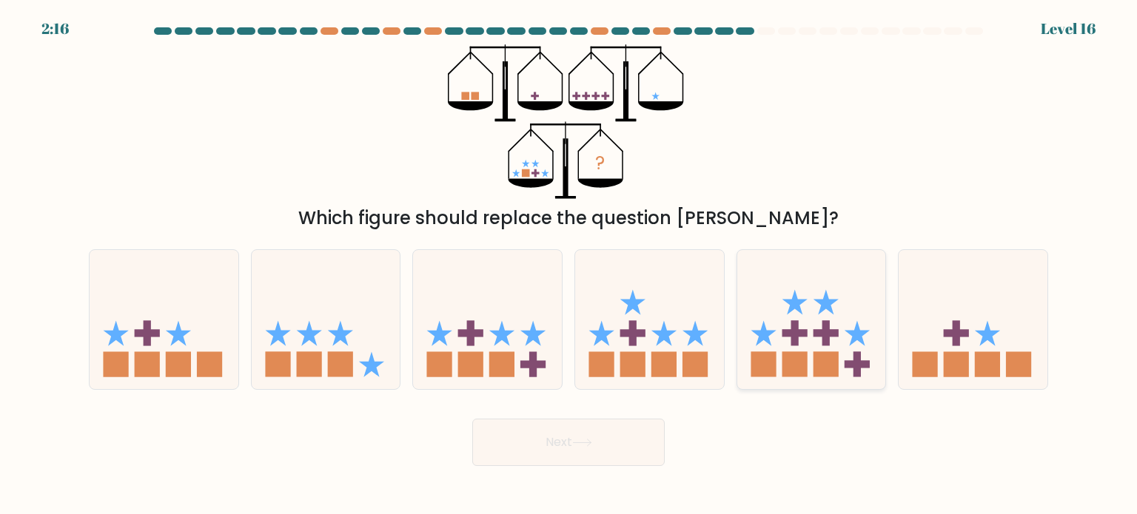
click at [795, 289] on icon at bounding box center [811, 319] width 149 height 123
click at [569, 265] on input "e." at bounding box center [568, 260] width 1 height 7
radio input "true"
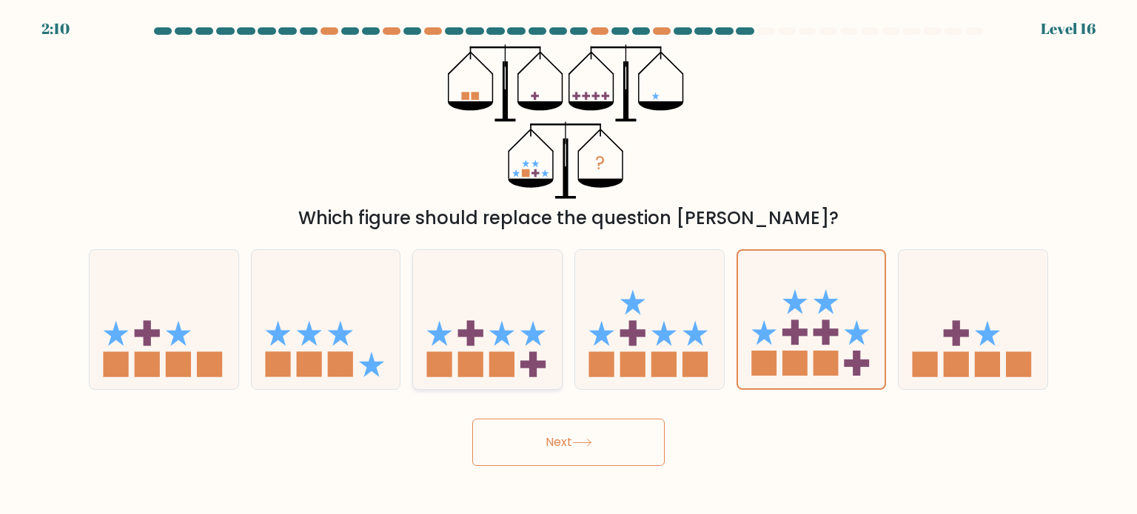
click at [504, 328] on icon at bounding box center [487, 319] width 149 height 123
click at [568, 265] on input "c." at bounding box center [568, 260] width 1 height 7
radio input "true"
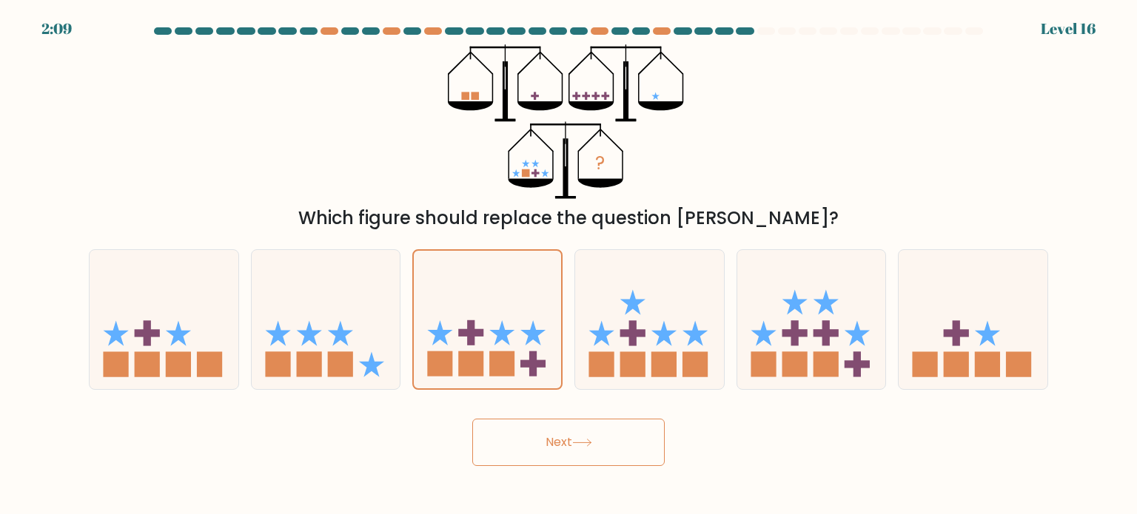
click at [535, 454] on button "Next" at bounding box center [568, 442] width 192 height 47
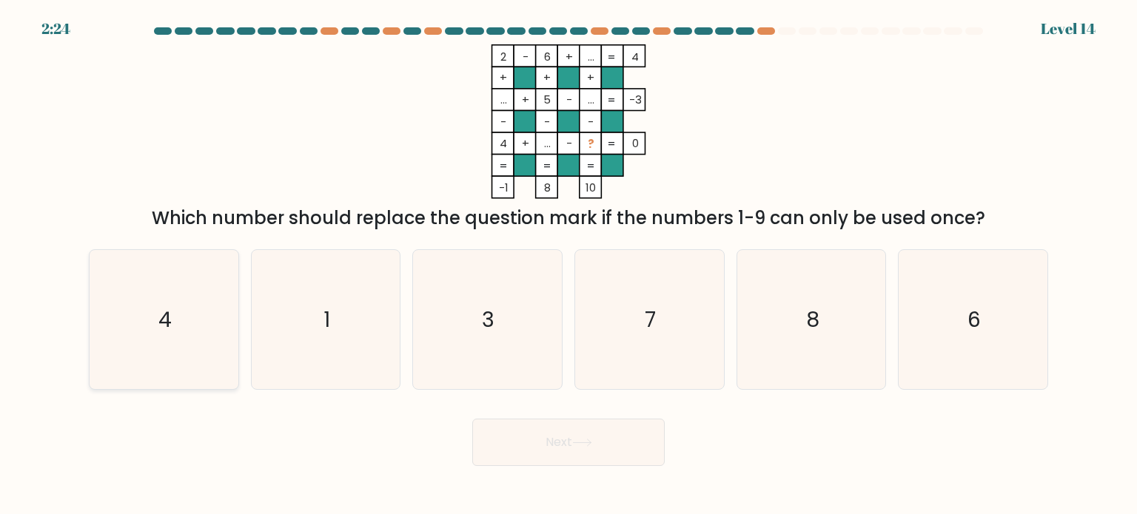
click at [121, 346] on icon "4" at bounding box center [163, 319] width 139 height 139
click at [568, 265] on input "a. 4" at bounding box center [568, 260] width 1 height 7
radio input "true"
click at [533, 450] on button "Next" at bounding box center [568, 442] width 192 height 47
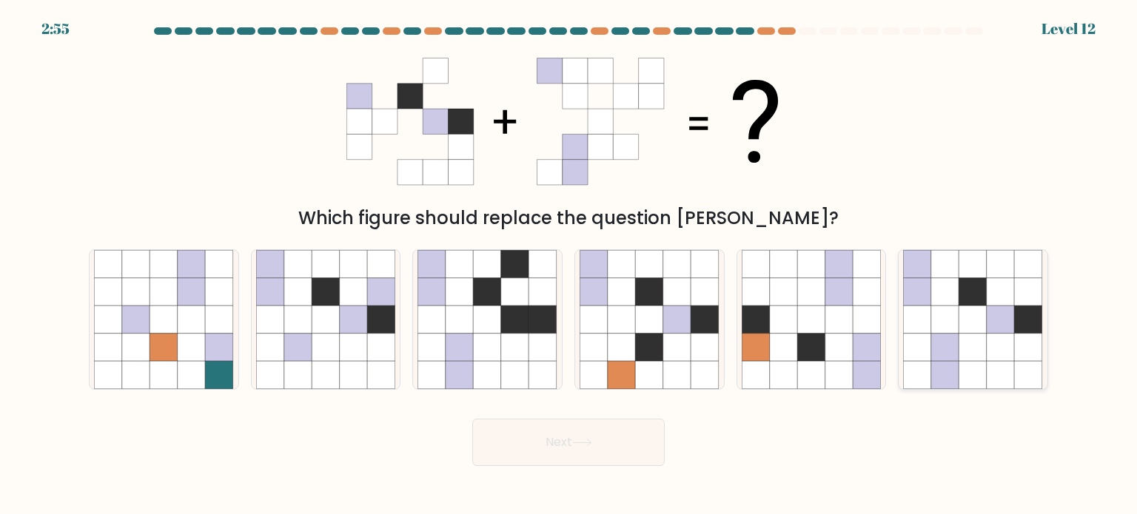
click at [971, 298] on icon at bounding box center [973, 291] width 28 height 28
click at [569, 265] on input "f." at bounding box center [568, 260] width 1 height 7
radio input "true"
click at [536, 461] on button "Next" at bounding box center [568, 442] width 192 height 47
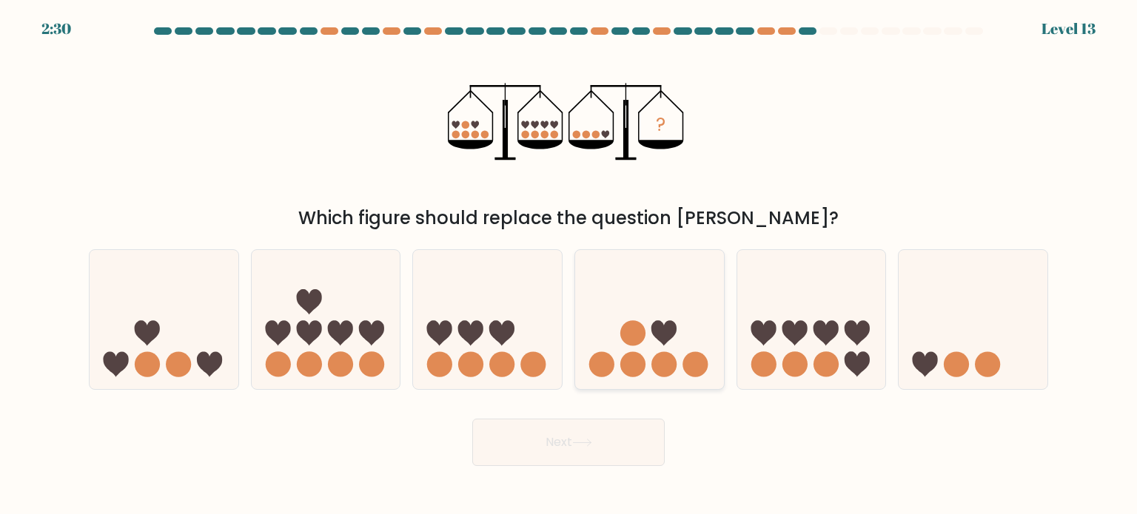
click at [649, 346] on icon at bounding box center [649, 319] width 149 height 123
click at [569, 265] on input "d." at bounding box center [568, 260] width 1 height 7
radio input "true"
click at [529, 439] on button "Next" at bounding box center [568, 442] width 192 height 47
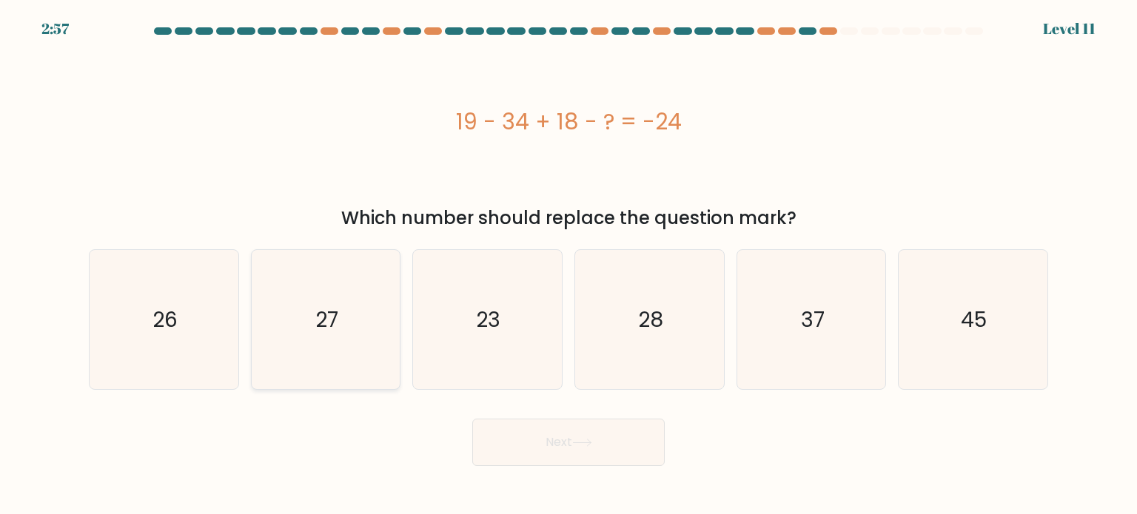
click at [320, 291] on icon "27" at bounding box center [325, 319] width 139 height 139
click at [568, 265] on input "b. 27" at bounding box center [568, 260] width 1 height 7
radio input "true"
click at [548, 441] on button "Next" at bounding box center [568, 442] width 192 height 47
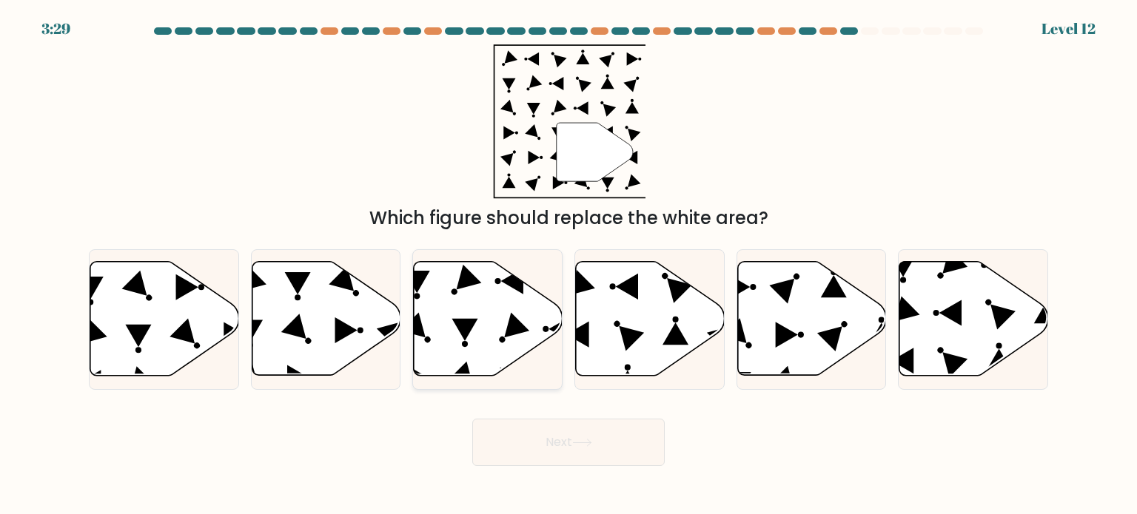
click at [502, 289] on icon at bounding box center [488, 319] width 149 height 114
click at [568, 265] on input "c." at bounding box center [568, 260] width 1 height 7
radio input "true"
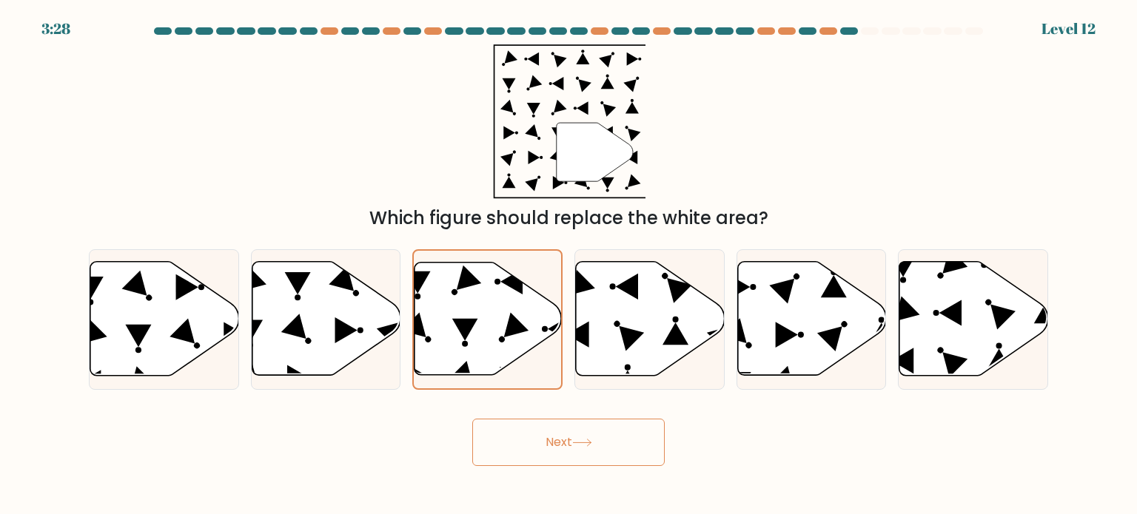
click at [619, 454] on button "Next" at bounding box center [568, 442] width 192 height 47
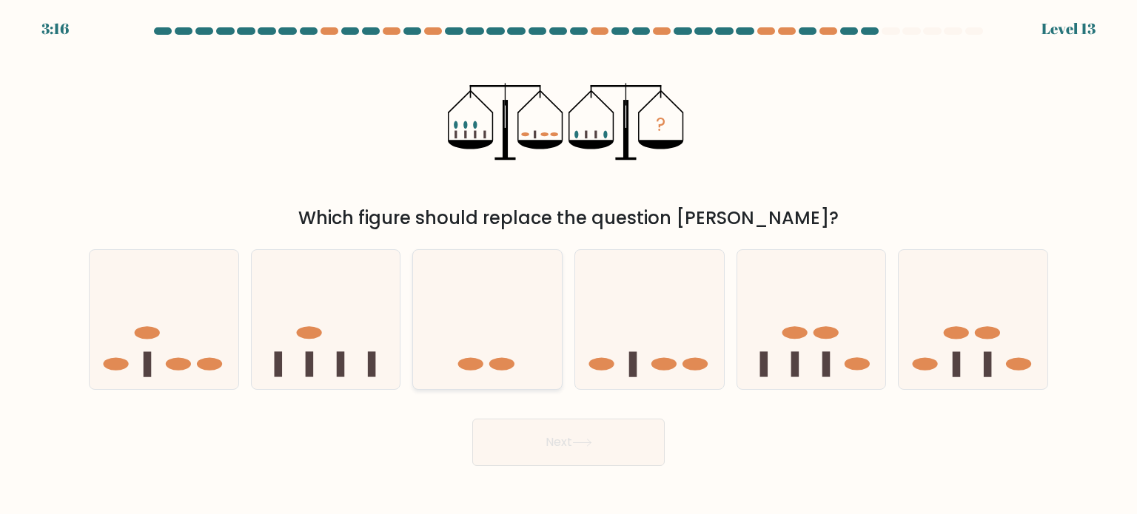
click at [487, 357] on icon at bounding box center [487, 319] width 149 height 123
click at [568, 265] on input "c." at bounding box center [568, 260] width 1 height 7
radio input "true"
click at [565, 453] on button "Next" at bounding box center [568, 442] width 192 height 47
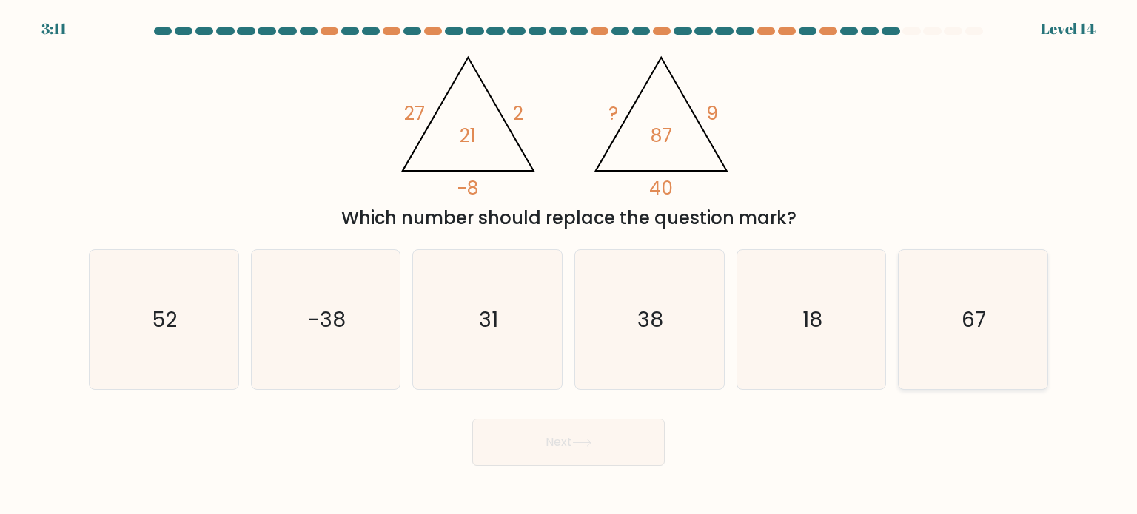
click at [1011, 272] on icon "67" at bounding box center [972, 319] width 139 height 139
click at [569, 265] on input "f. 67" at bounding box center [568, 260] width 1 height 7
radio input "true"
click at [542, 435] on button "Next" at bounding box center [568, 442] width 192 height 47
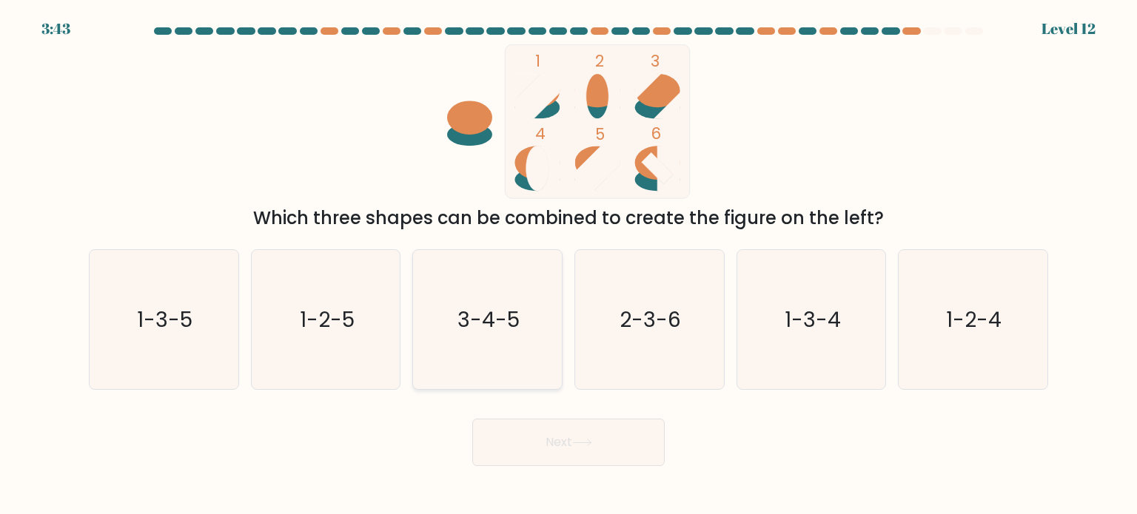
click at [535, 317] on icon "3-4-5" at bounding box center [486, 319] width 139 height 139
click at [568, 265] on input "c. 3-4-5" at bounding box center [568, 260] width 1 height 7
radio input "true"
click at [187, 344] on icon "1-3-5" at bounding box center [163, 319] width 139 height 139
click at [568, 265] on input "a. 1-3-5" at bounding box center [568, 260] width 1 height 7
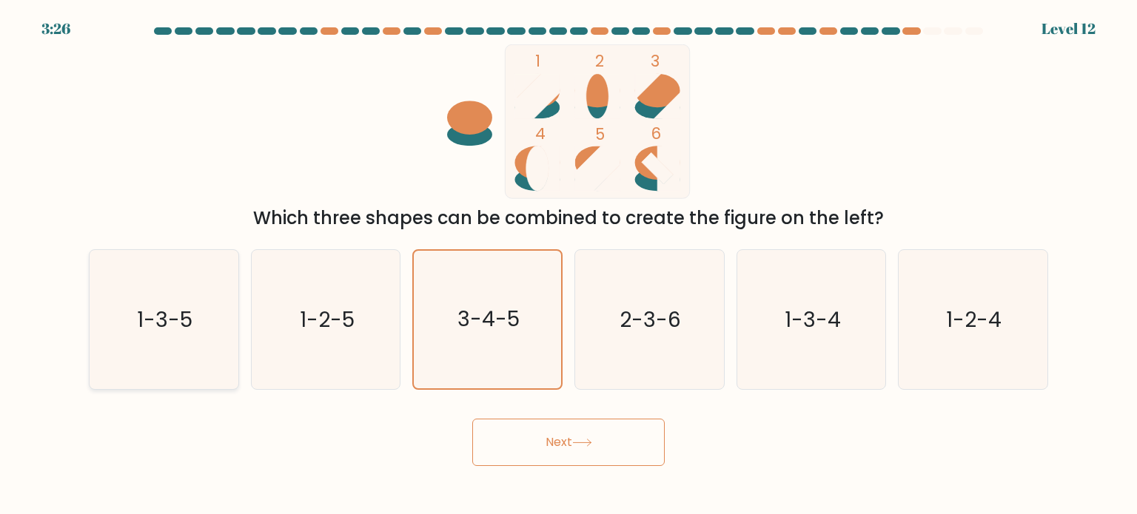
radio input "true"
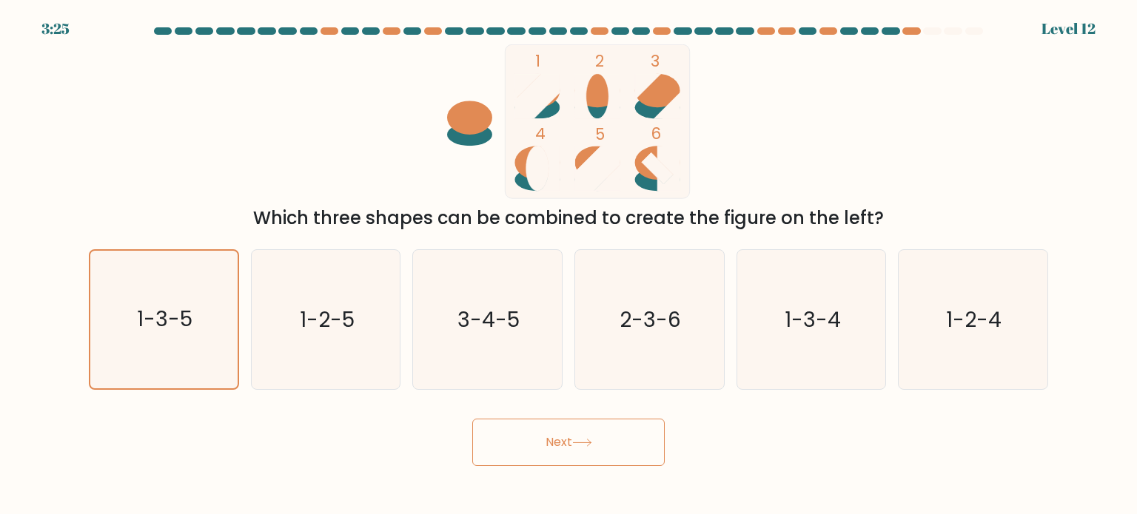
click at [560, 425] on button "Next" at bounding box center [568, 442] width 192 height 47
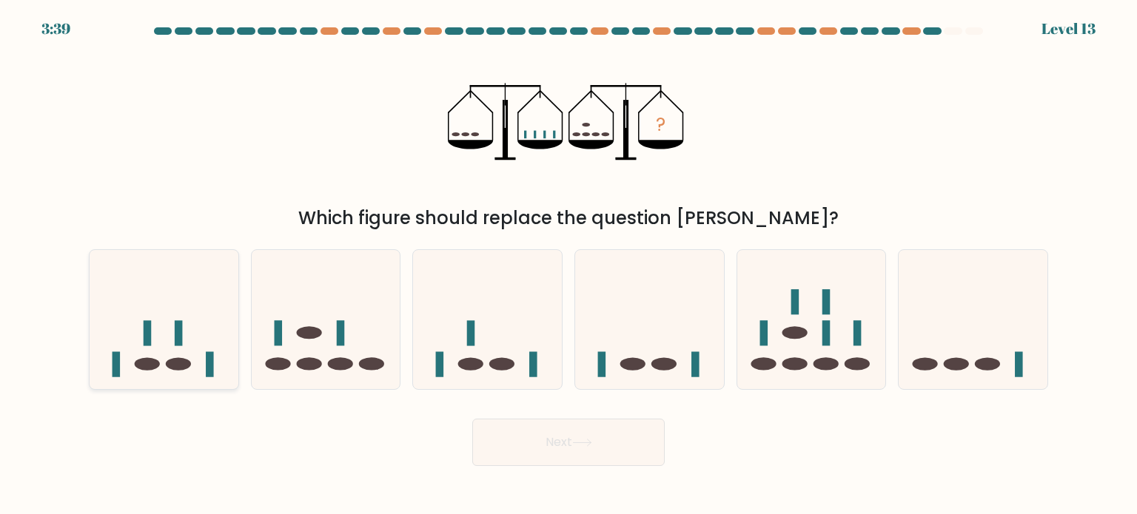
click at [157, 328] on icon at bounding box center [164, 319] width 149 height 123
click at [568, 265] on input "a." at bounding box center [568, 260] width 1 height 7
radio input "true"
click at [599, 465] on button "Next" at bounding box center [568, 442] width 192 height 47
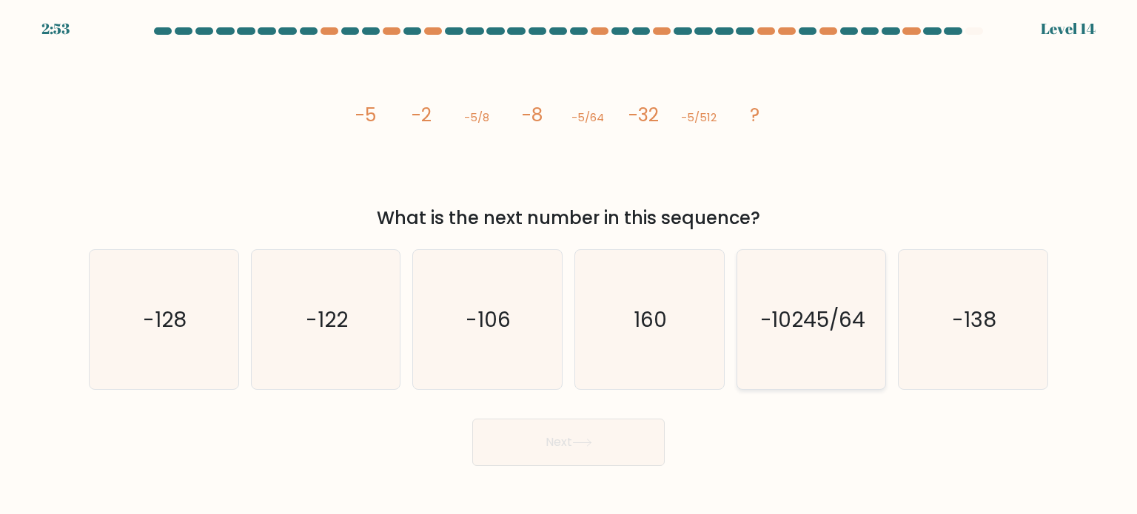
click at [815, 336] on icon "-10245/64" at bounding box center [810, 319] width 139 height 139
click at [569, 265] on input "e. -10245/64" at bounding box center [568, 260] width 1 height 7
radio input "true"
click at [617, 436] on button "Next" at bounding box center [568, 442] width 192 height 47
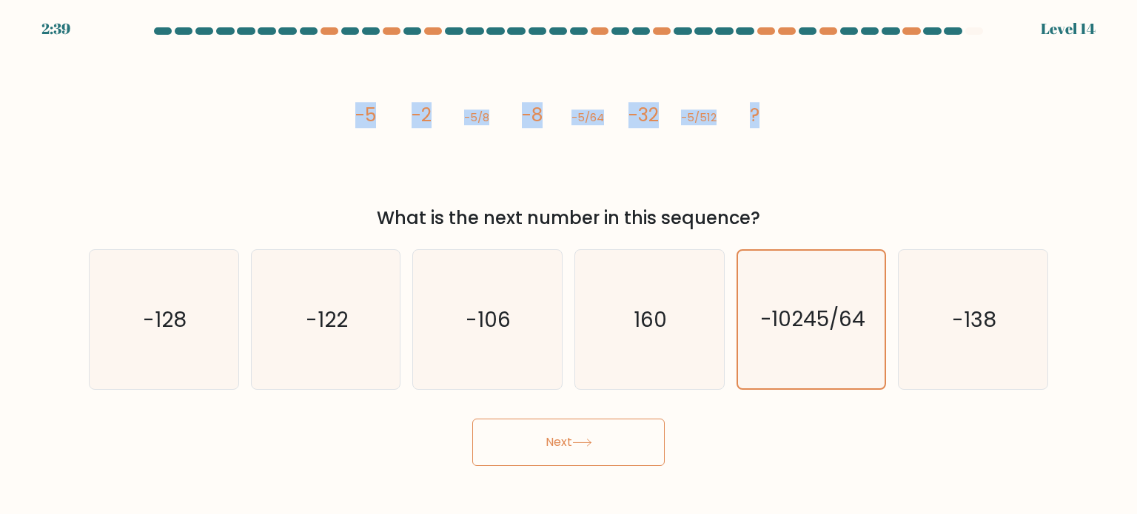
drag, startPoint x: 352, startPoint y: 116, endPoint x: 781, endPoint y: 125, distance: 428.5
click at [781, 125] on icon "image/svg+xml -5 -2 -5/8 -8 -5/64 -32 -5/512 ?" at bounding box center [568, 121] width 444 height 155
copy g "-5 -2 -5/8 -8 -5/64 -32 -5/512 ?"
click at [201, 300] on icon "-128" at bounding box center [163, 319] width 139 height 139
click at [568, 265] on input "a. -128" at bounding box center [568, 260] width 1 height 7
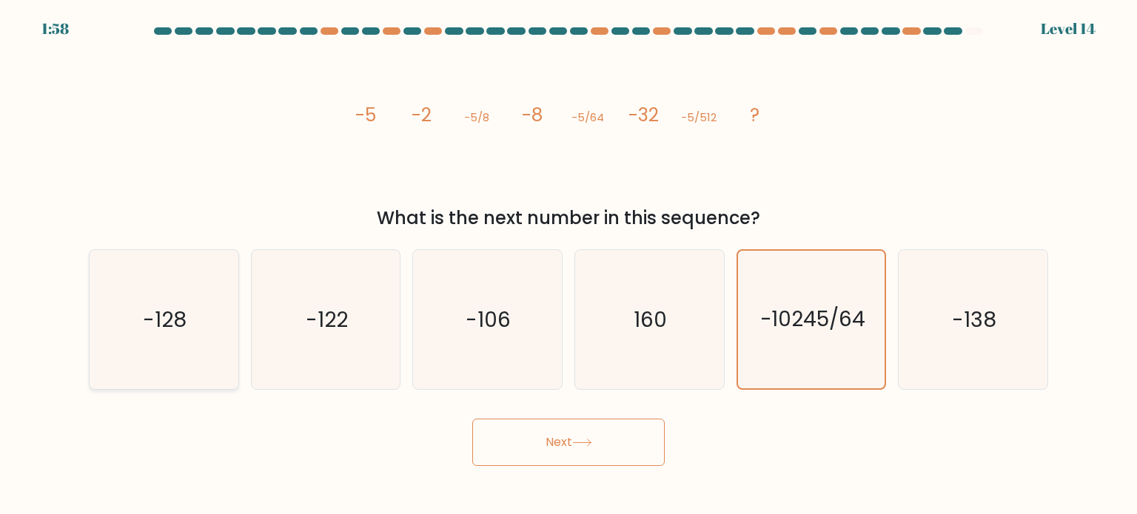
radio input "true"
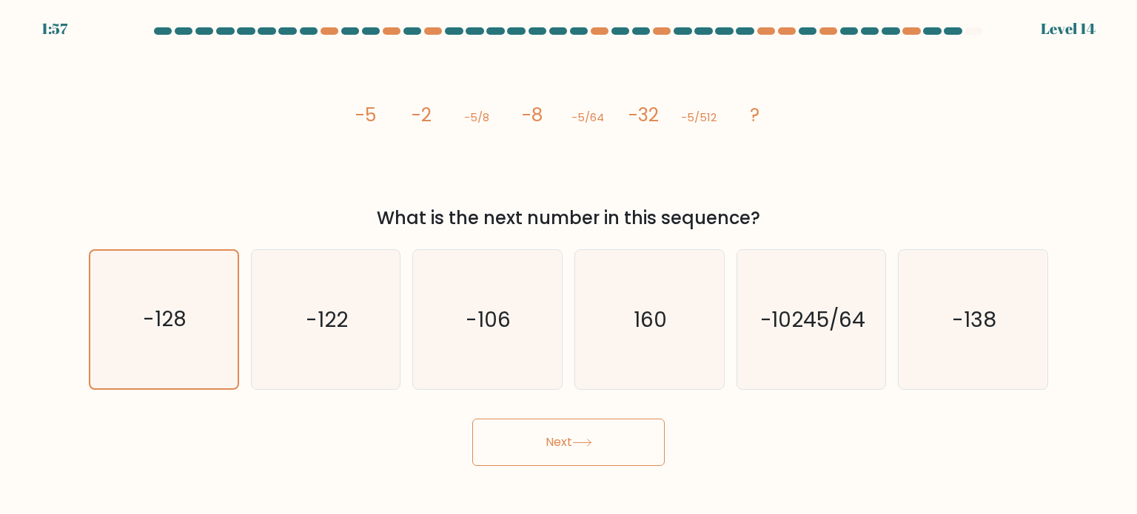
click at [615, 435] on button "Next" at bounding box center [568, 442] width 192 height 47
click at [547, 445] on button "Next" at bounding box center [568, 442] width 192 height 47
click at [590, 446] on icon at bounding box center [582, 443] width 18 height 7
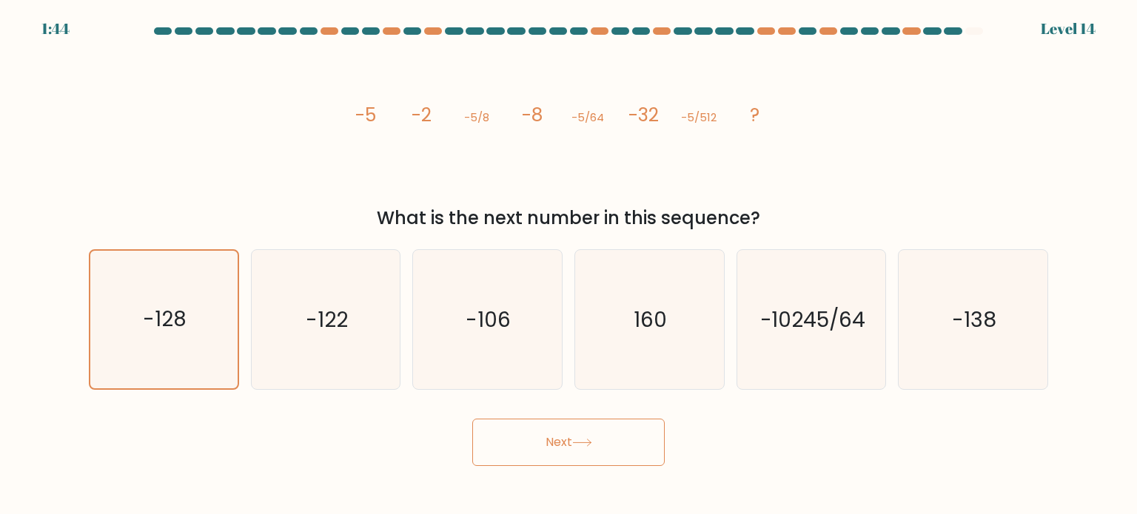
click at [590, 446] on icon at bounding box center [582, 443] width 18 height 7
click at [654, 318] on text "160" at bounding box center [650, 319] width 33 height 30
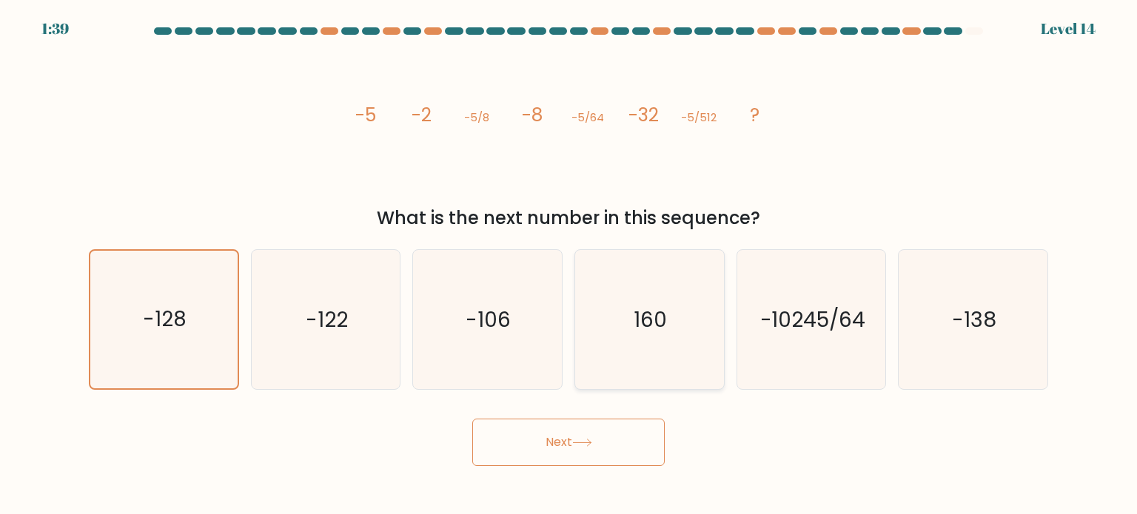
click at [569, 265] on input "d. 160" at bounding box center [568, 260] width 1 height 7
radio input "true"
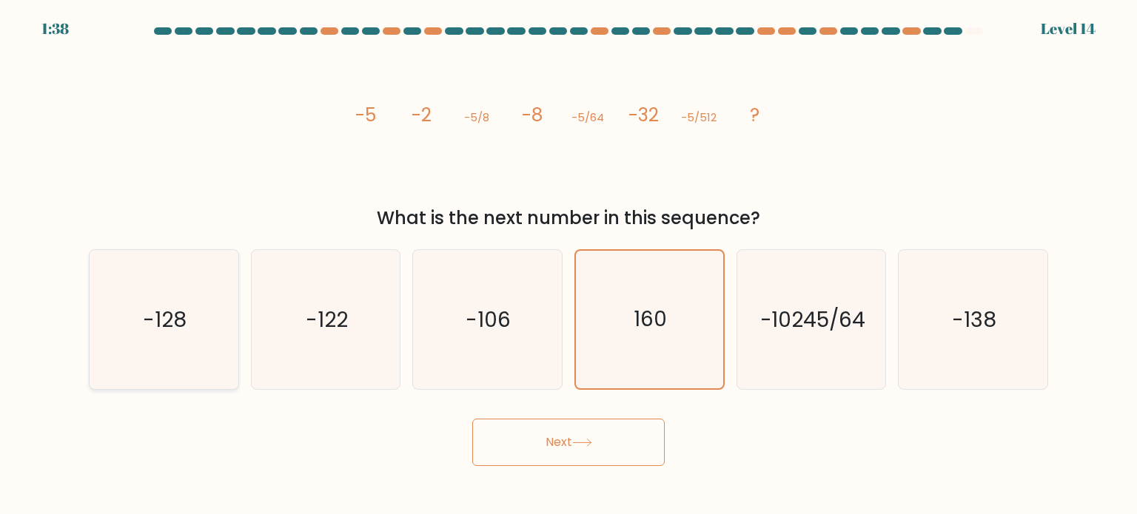
click at [173, 258] on icon "-128" at bounding box center [163, 319] width 139 height 139
click at [568, 258] on input "a. -128" at bounding box center [568, 260] width 1 height 7
radio input "true"
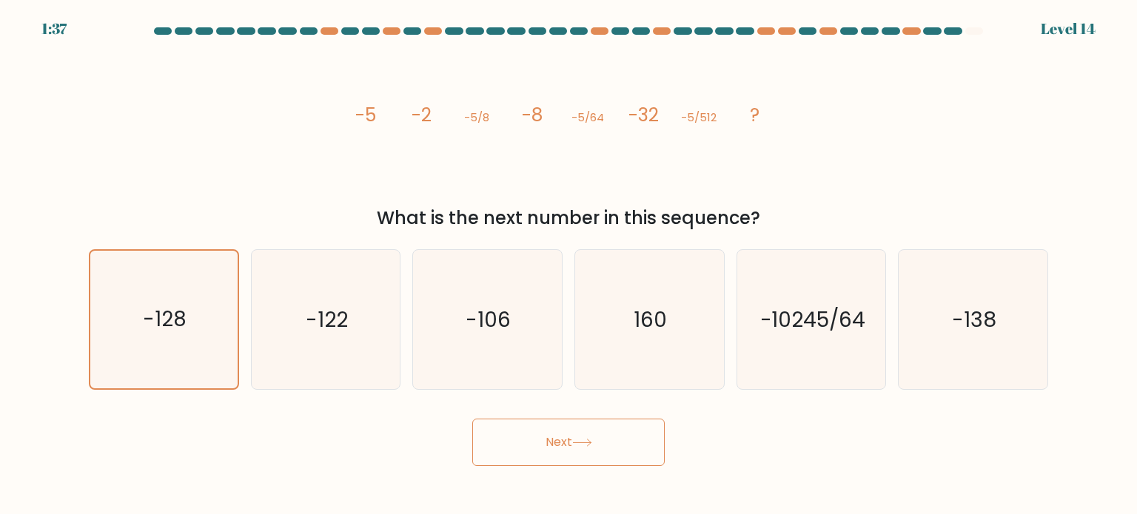
click at [551, 443] on button "Next" at bounding box center [568, 442] width 192 height 47
click at [577, 450] on button "Next" at bounding box center [568, 442] width 192 height 47
click at [954, 33] on div at bounding box center [952, 30] width 18 height 7
click at [939, 30] on div at bounding box center [932, 30] width 18 height 7
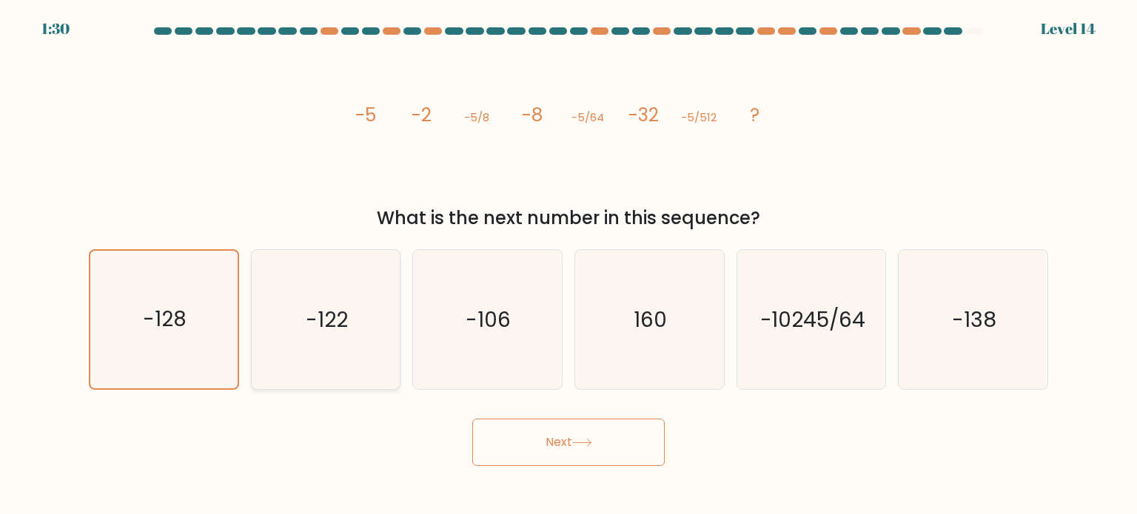
click at [334, 277] on icon "-122" at bounding box center [325, 319] width 139 height 139
click at [568, 265] on input "b. -122" at bounding box center [568, 260] width 1 height 7
radio input "true"
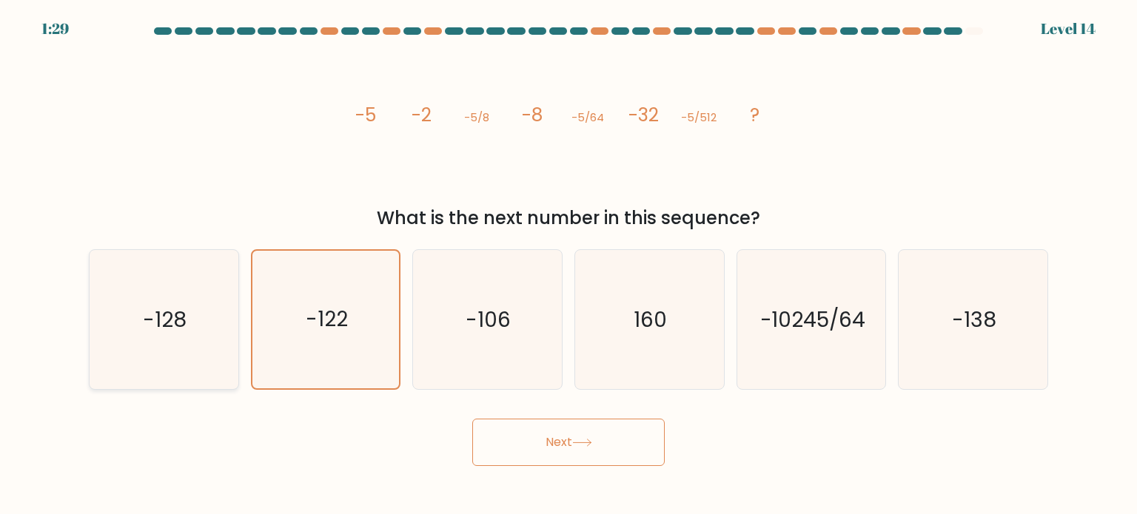
click at [224, 291] on icon "-128" at bounding box center [163, 319] width 139 height 139
click at [568, 265] on input "a. -128" at bounding box center [568, 260] width 1 height 7
radio input "true"
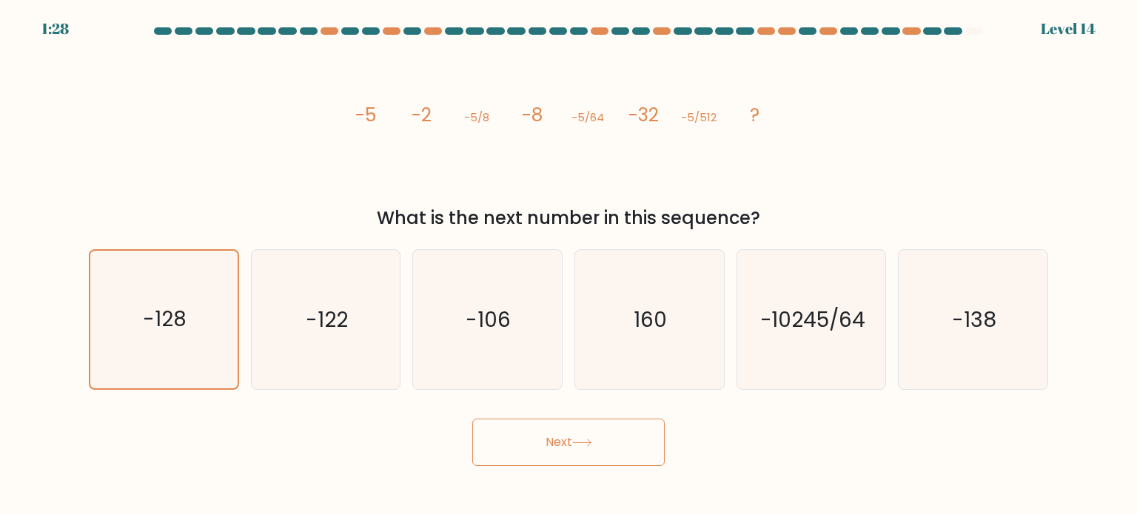
click at [642, 437] on button "Next" at bounding box center [568, 442] width 192 height 47
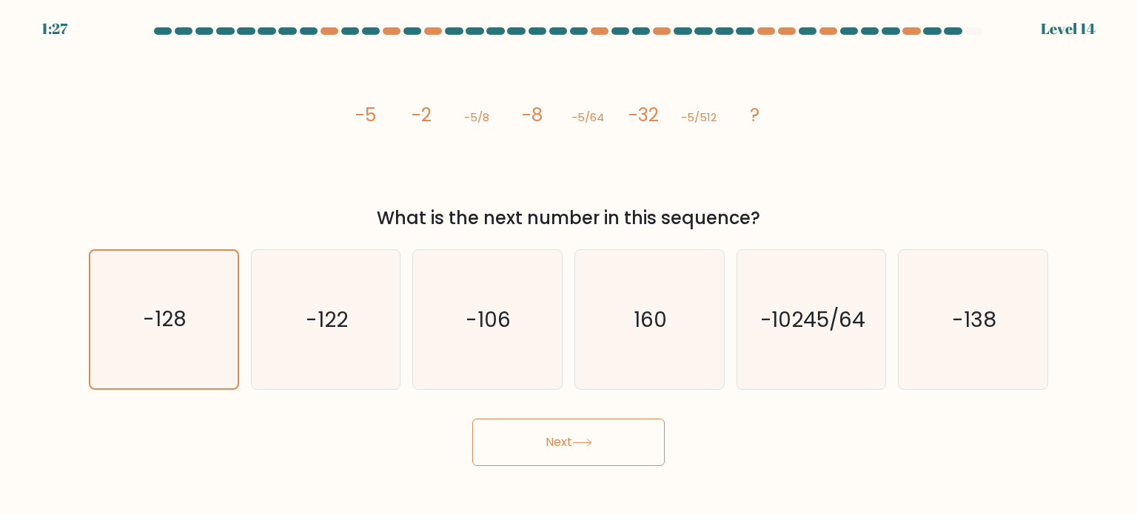
click at [642, 437] on button "Next" at bounding box center [568, 442] width 192 height 47
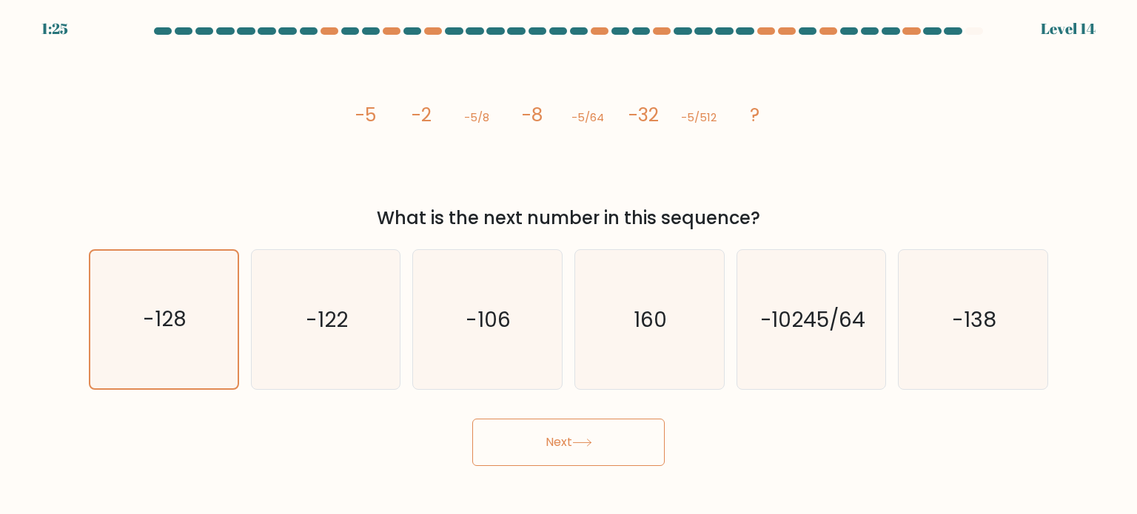
click at [695, 110] on tspan "-5/512" at bounding box center [699, 118] width 36 height 16
click at [968, 27] on div at bounding box center [974, 30] width 18 height 7
click at [600, 445] on button "Next" at bounding box center [568, 442] width 192 height 47
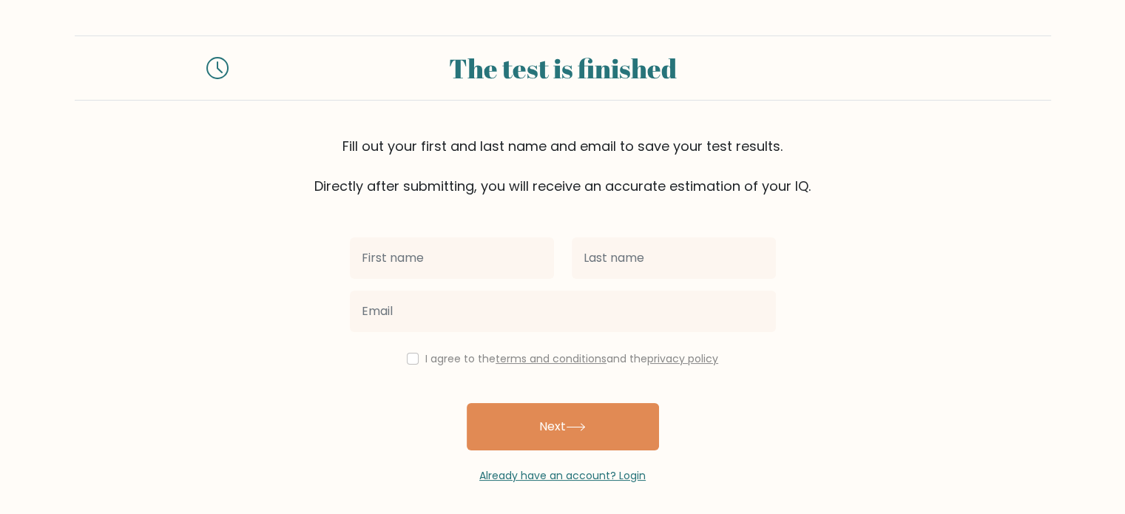
click at [519, 259] on input "text" at bounding box center [452, 258] width 204 height 41
type input "Mariaane"
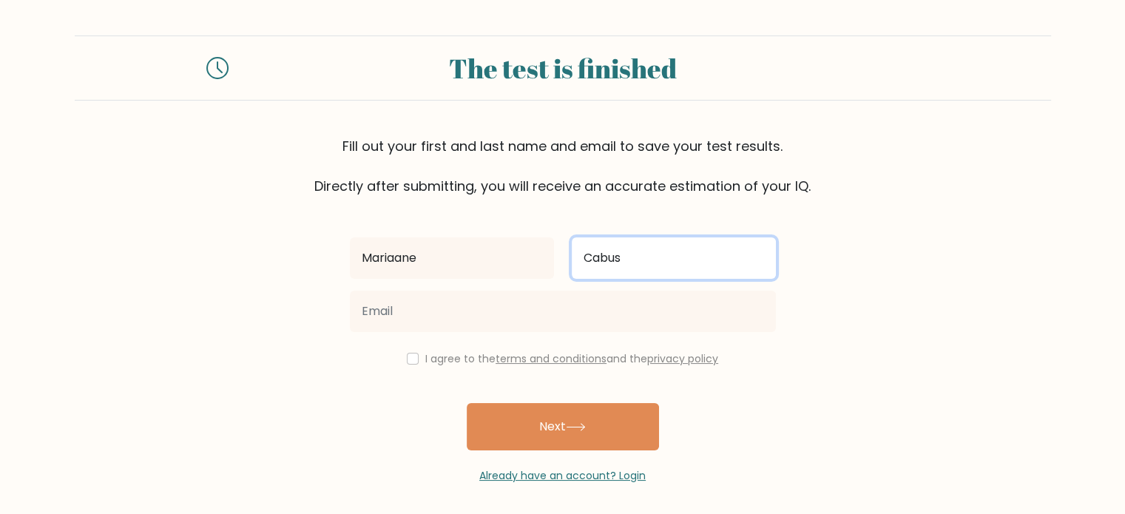
type input "Cabus"
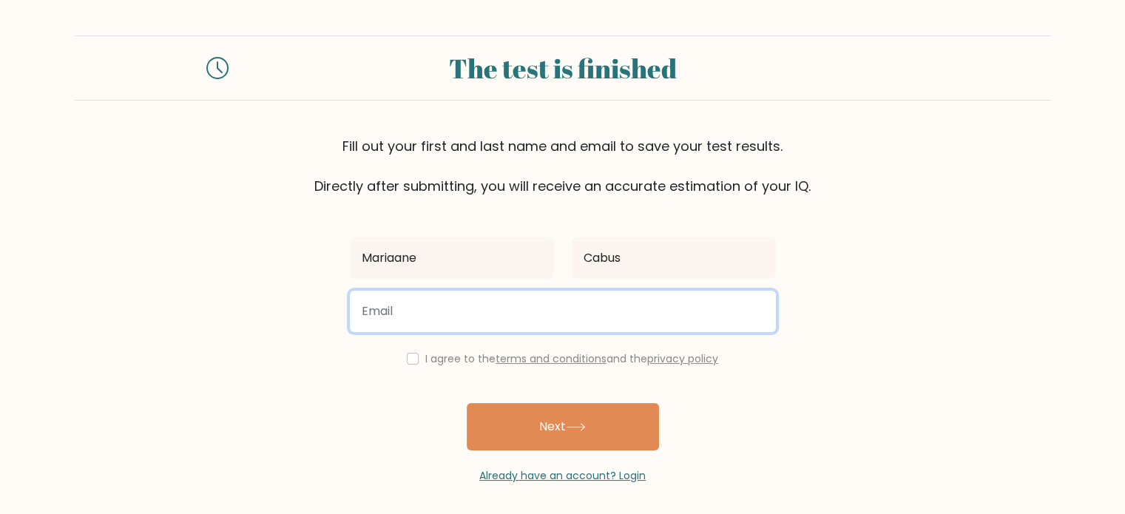
click at [611, 300] on input "email" at bounding box center [563, 311] width 426 height 41
type input "mariaaneccabus@gmail.com"
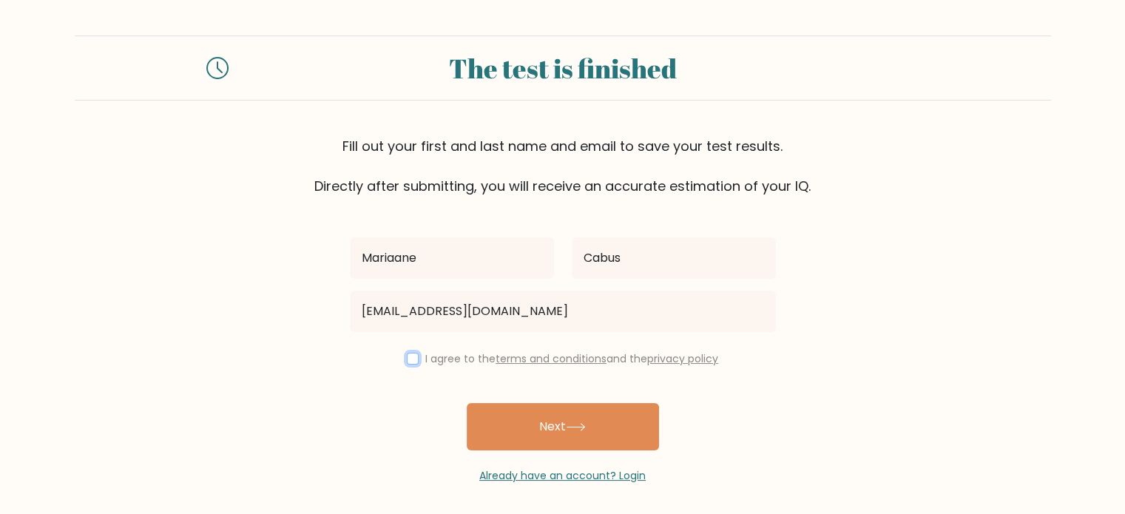
click at [414, 358] on input "checkbox" at bounding box center [413, 359] width 12 height 12
checkbox input "true"
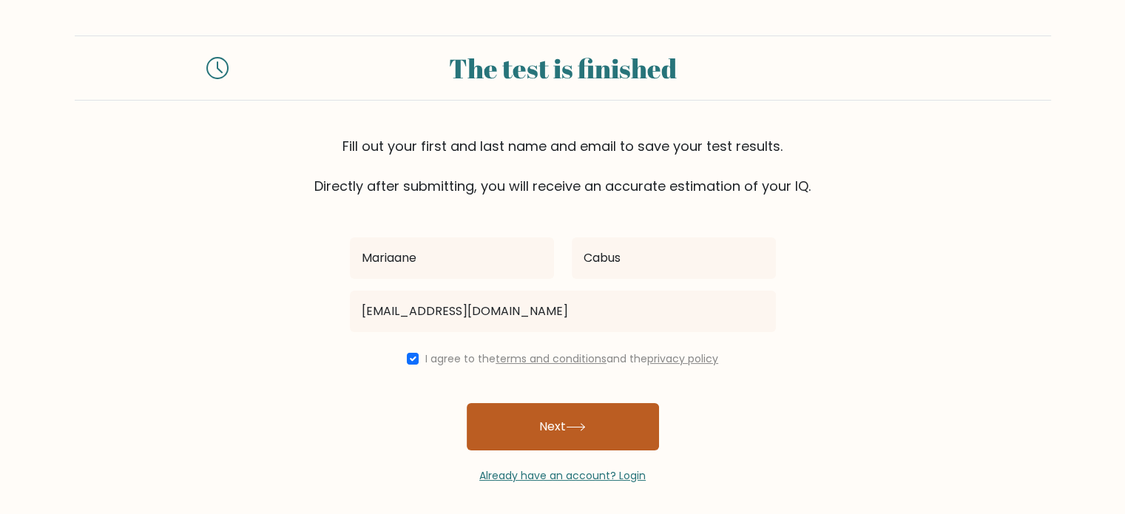
click at [505, 417] on button "Next" at bounding box center [563, 426] width 192 height 47
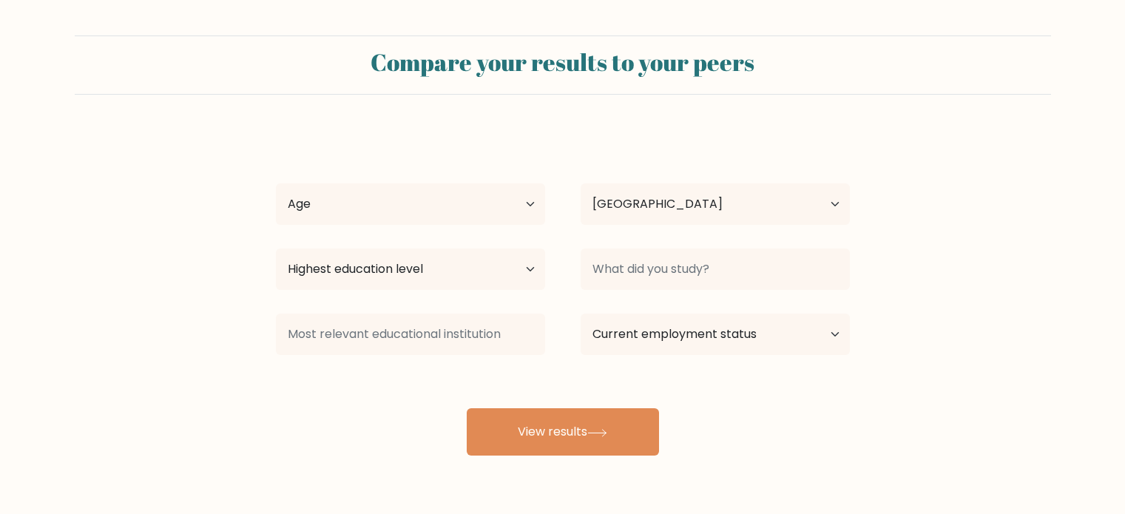
select select "PH"
click at [500, 206] on select "Age Under [DEMOGRAPHIC_DATA] [DEMOGRAPHIC_DATA] [DEMOGRAPHIC_DATA] [DEMOGRAPHIC…" at bounding box center [410, 203] width 269 height 41
select select "25_34"
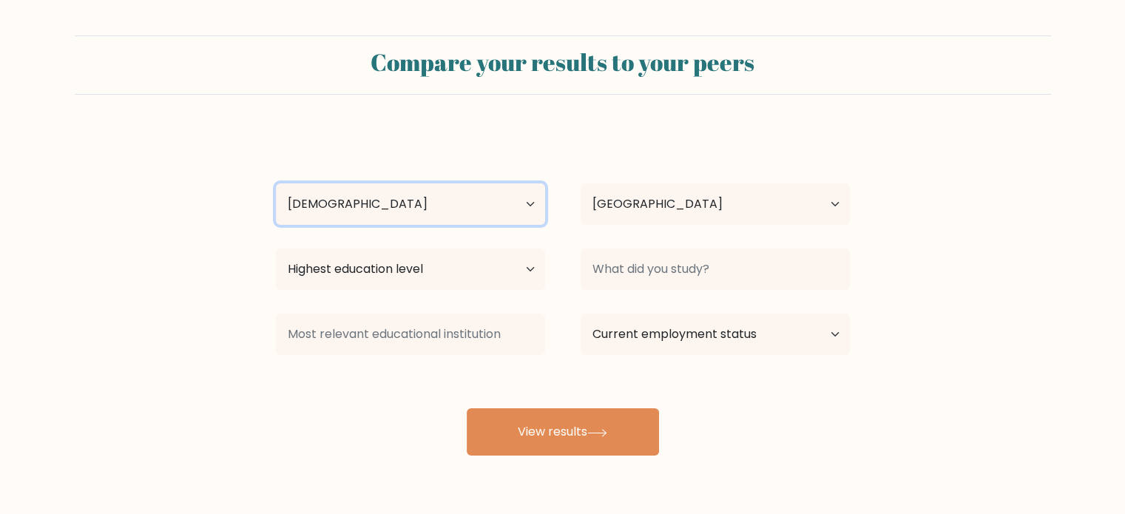
click at [276, 183] on select "Age Under [DEMOGRAPHIC_DATA] [DEMOGRAPHIC_DATA] [DEMOGRAPHIC_DATA] [DEMOGRAPHIC…" at bounding box center [410, 203] width 269 height 41
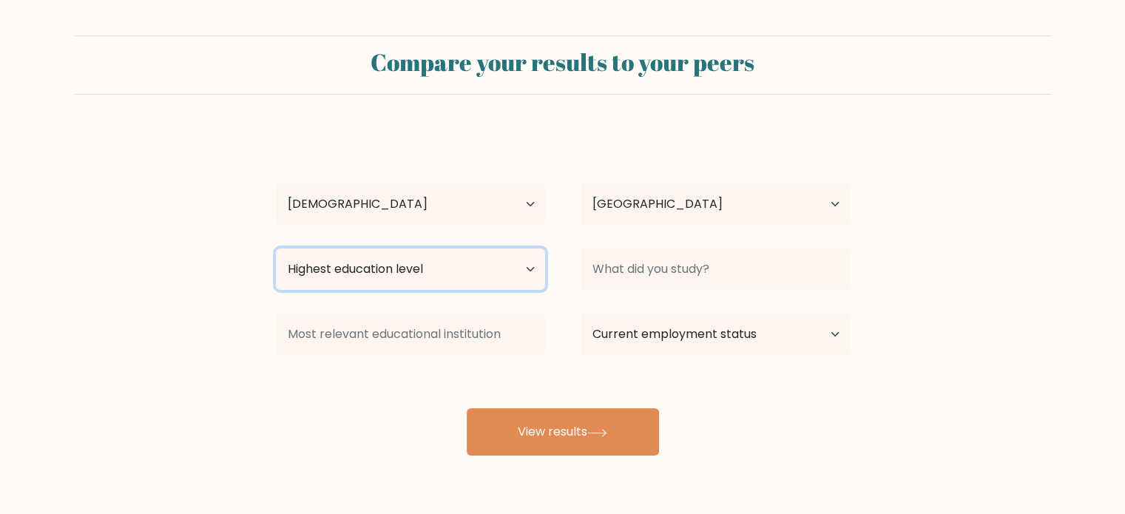
click at [353, 275] on select "Highest education level No schooling Primary Lower Secondary Upper Secondary Oc…" at bounding box center [410, 269] width 269 height 41
select select "bachelors_degree"
click at [276, 249] on select "Highest education level No schooling Primary Lower Secondary Upper Secondary Oc…" at bounding box center [410, 269] width 269 height 41
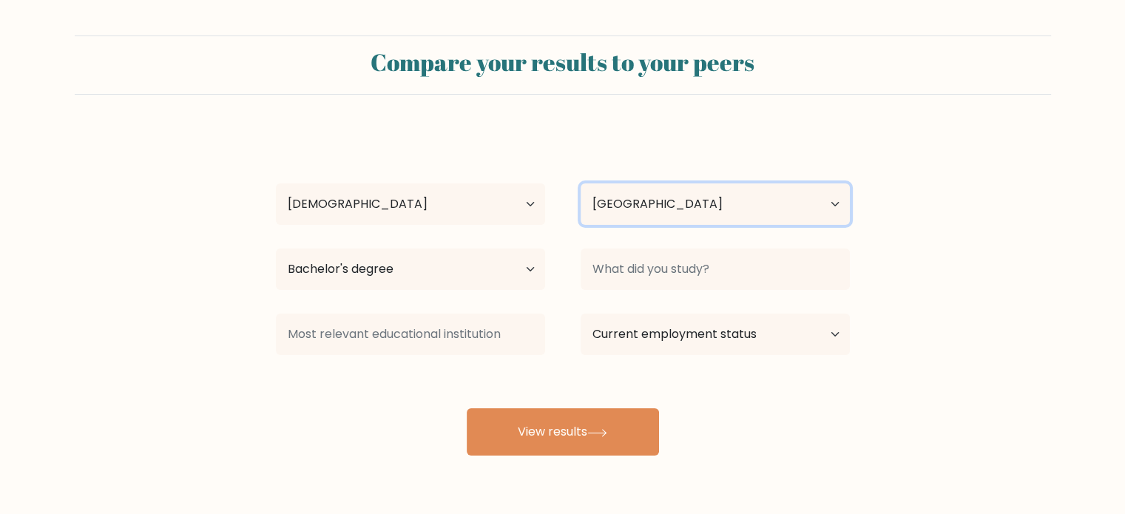
click at [684, 213] on select "Country Afghanistan Albania Algeria American Samoa Andorra Angola Anguilla Anta…" at bounding box center [715, 203] width 269 height 41
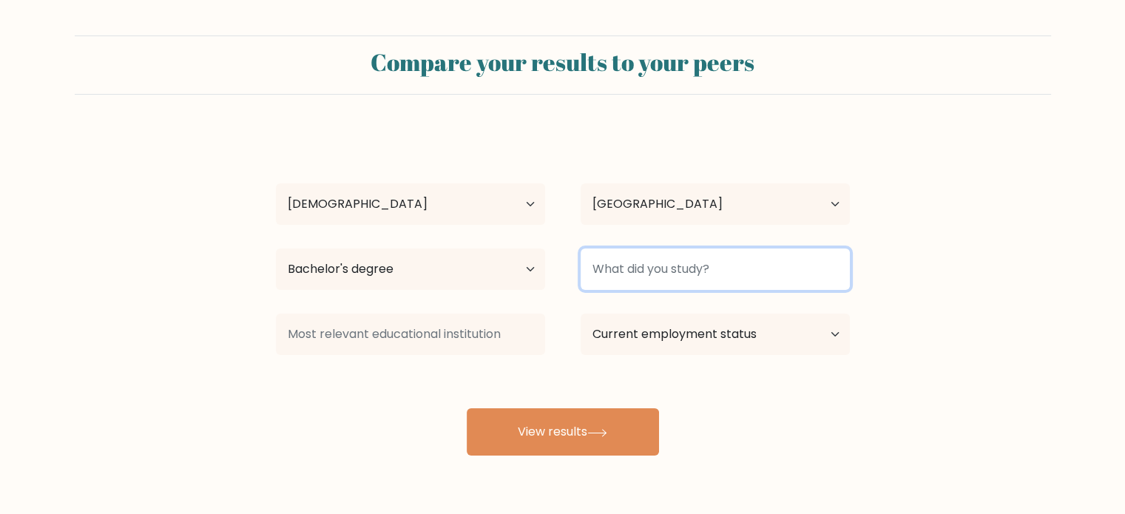
click at [642, 272] on input at bounding box center [715, 269] width 269 height 41
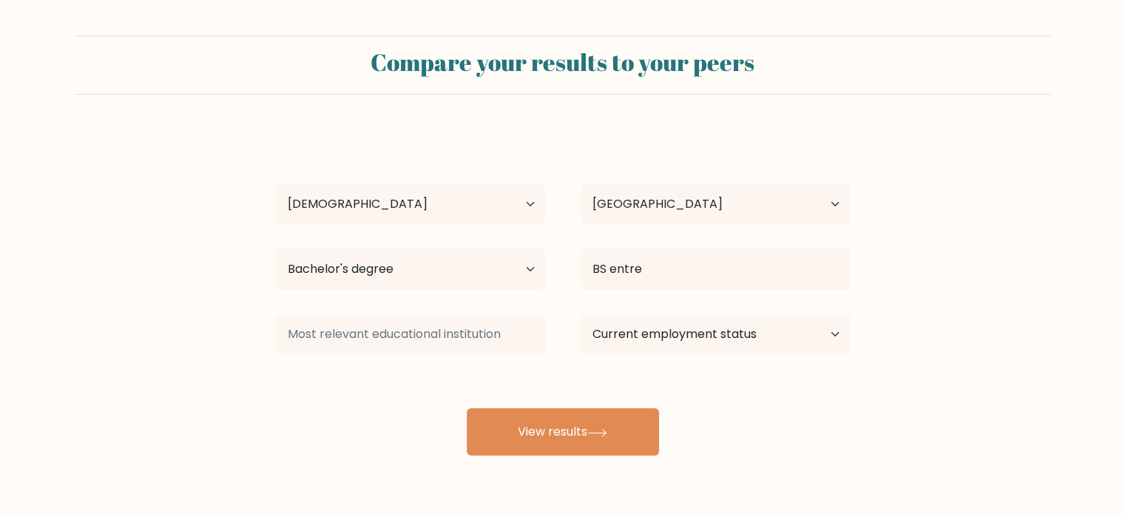
click at [666, 313] on div "Mariaane Cabus Age Under 18 years old 18-24 years old 25-34 years old 35-44 yea…" at bounding box center [563, 293] width 592 height 326
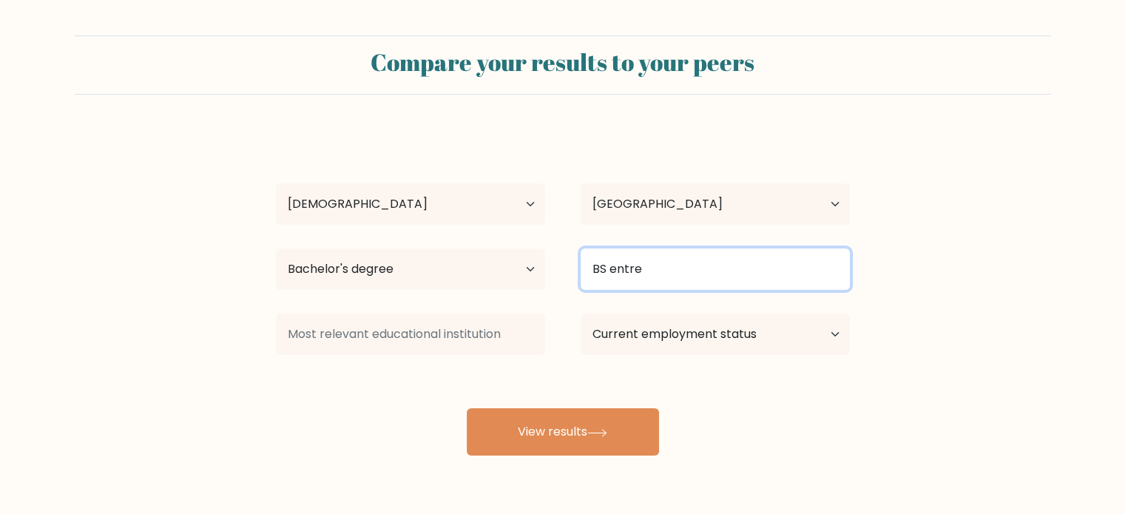
click at [689, 257] on input "BS entre" at bounding box center [715, 269] width 269 height 41
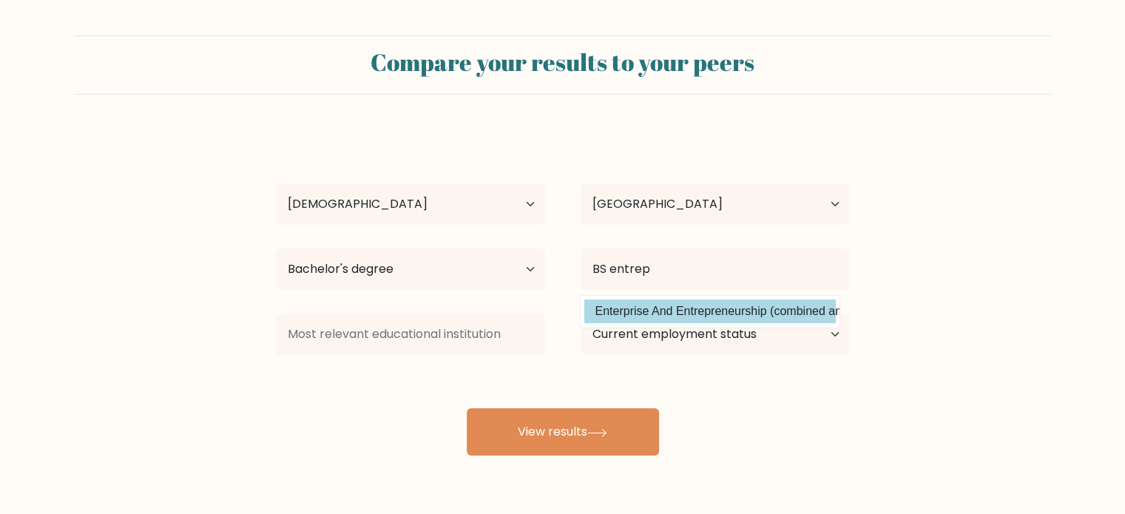
click at [761, 314] on div "Mariaane Cabus Age Under 18 years old 18-24 years old 25-34 years old 35-44 yea…" at bounding box center [563, 293] width 592 height 326
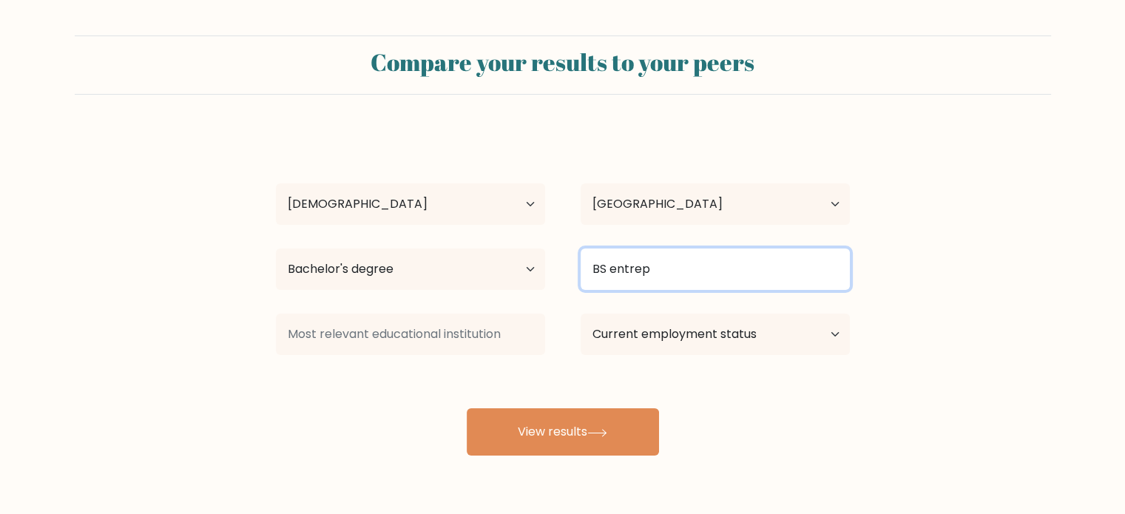
click at [733, 277] on input "BS entrep" at bounding box center [715, 269] width 269 height 41
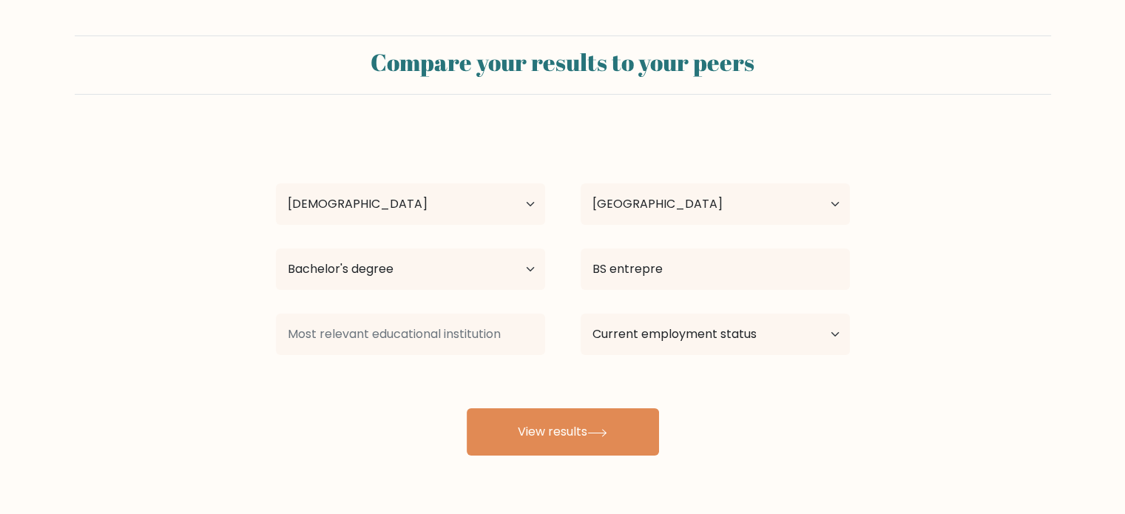
click at [767, 316] on div "Mariaane Cabus Age Under 18 years old 18-24 years old 25-34 years old 35-44 yea…" at bounding box center [563, 293] width 592 height 326
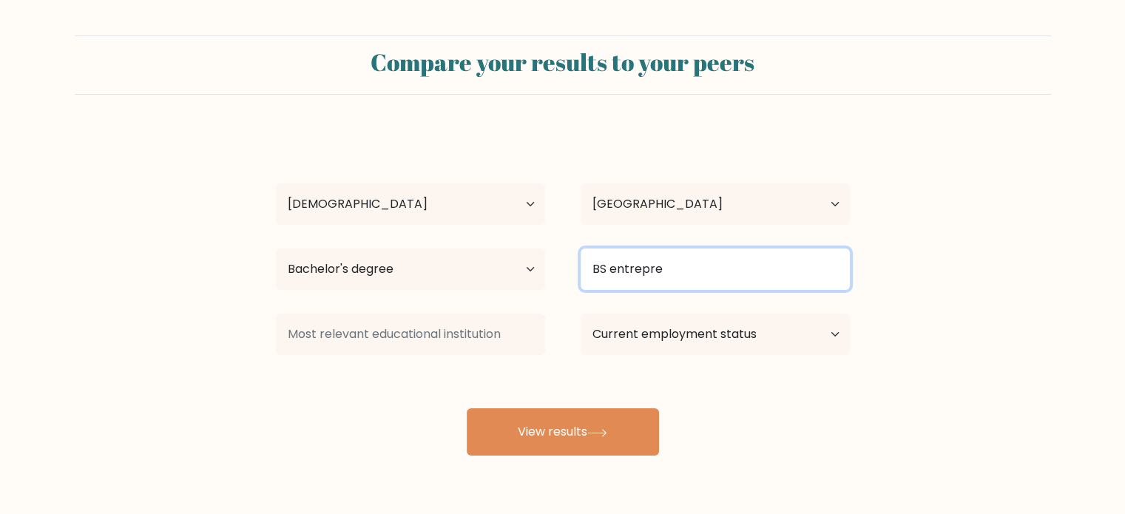
click at [735, 269] on input "BS entrepre" at bounding box center [715, 269] width 269 height 41
type input "BS entrepreneurship"
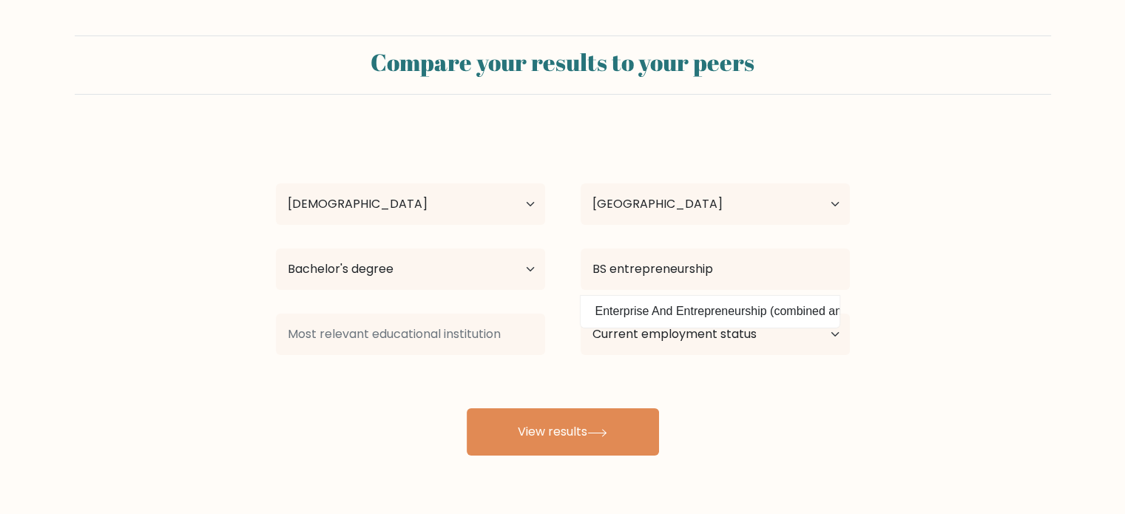
click at [563, 351] on div "Current employment status Employed Student Retired Other / prefer not to answer" at bounding box center [715, 334] width 305 height 53
click at [612, 343] on select "Current employment status Employed Student Retired Other / prefer not to answer" at bounding box center [715, 334] width 269 height 41
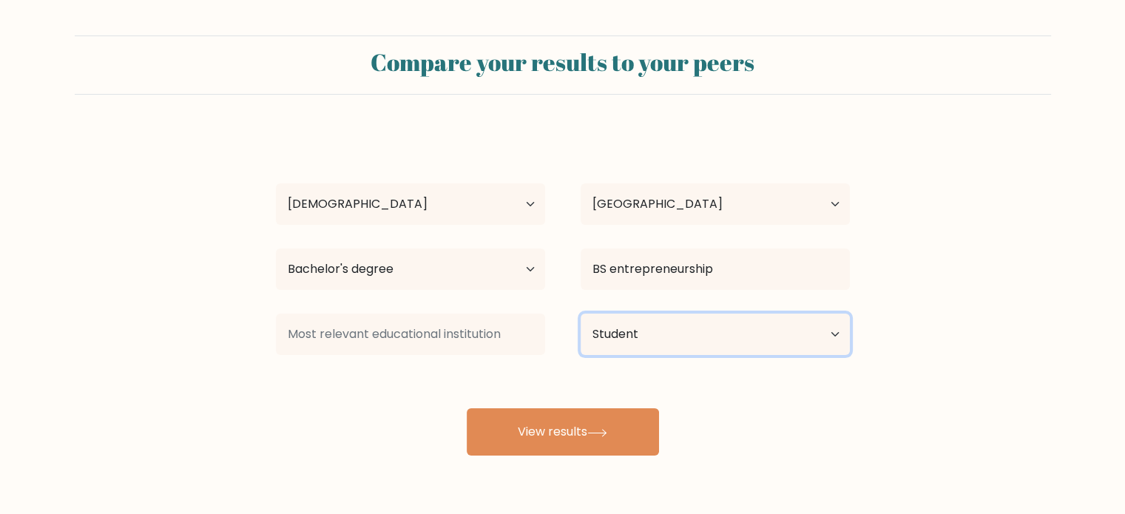
click at [581, 314] on select "Current employment status Employed Student Retired Other / prefer not to answer" at bounding box center [715, 334] width 269 height 41
click at [675, 340] on select "Current employment status Employed Student Retired Other / prefer not to answer" at bounding box center [715, 334] width 269 height 41
select select "other"
click at [581, 314] on select "Current employment status Employed Student Retired Other / prefer not to answer" at bounding box center [715, 334] width 269 height 41
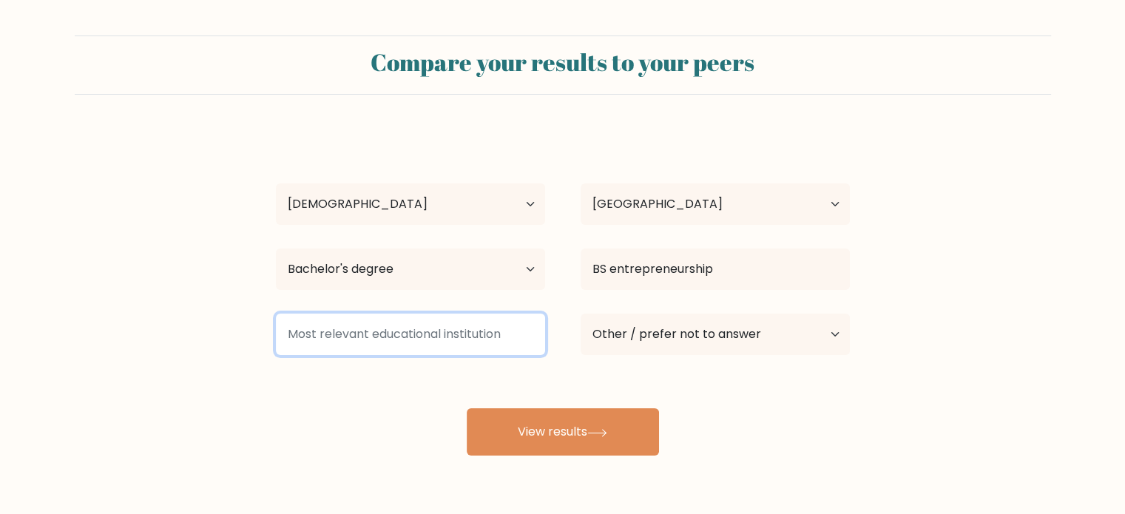
click at [494, 328] on input at bounding box center [410, 334] width 269 height 41
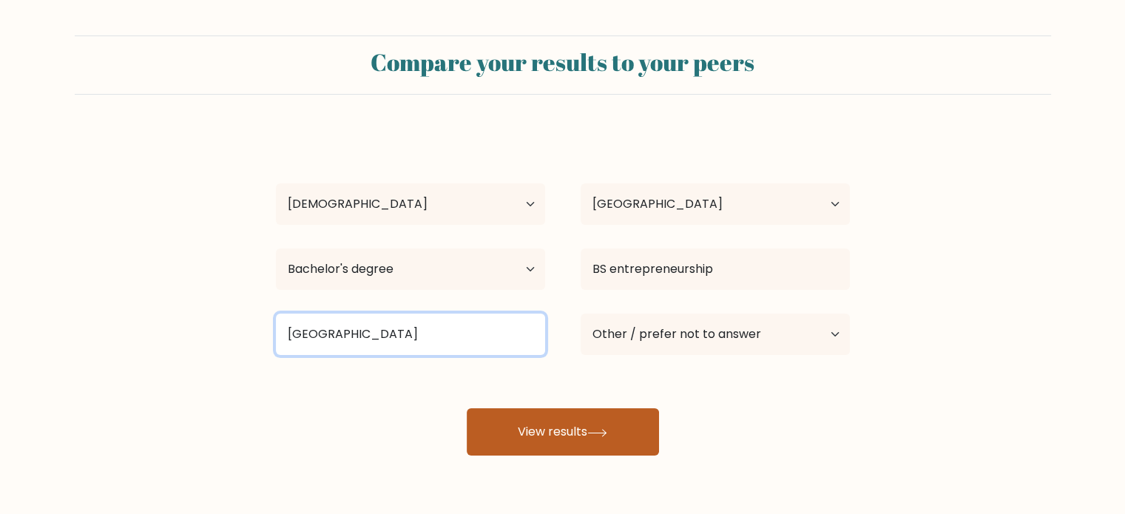
type input "Quezon City Polytechnic Univesity"
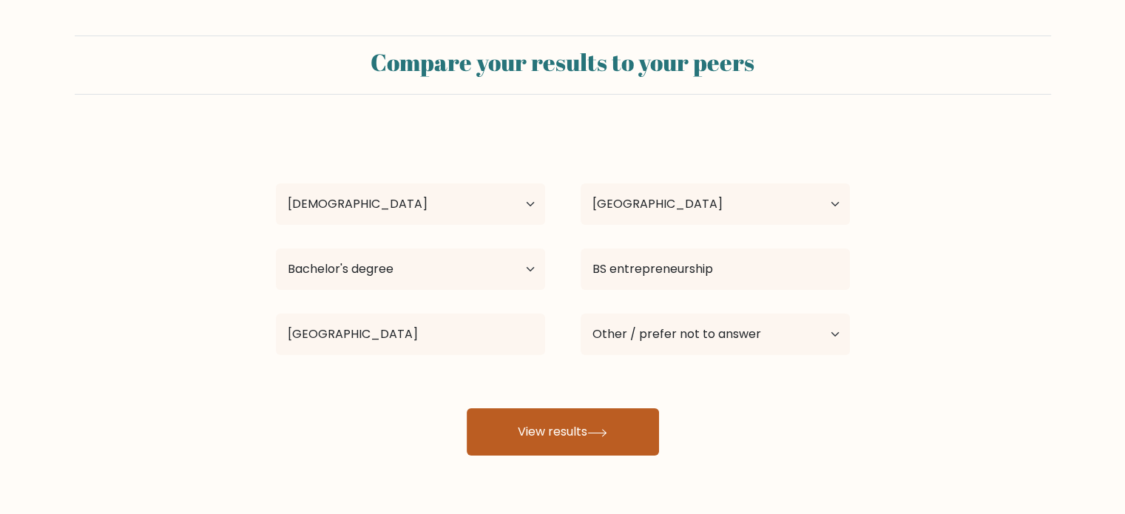
click at [526, 426] on button "View results" at bounding box center [563, 431] width 192 height 47
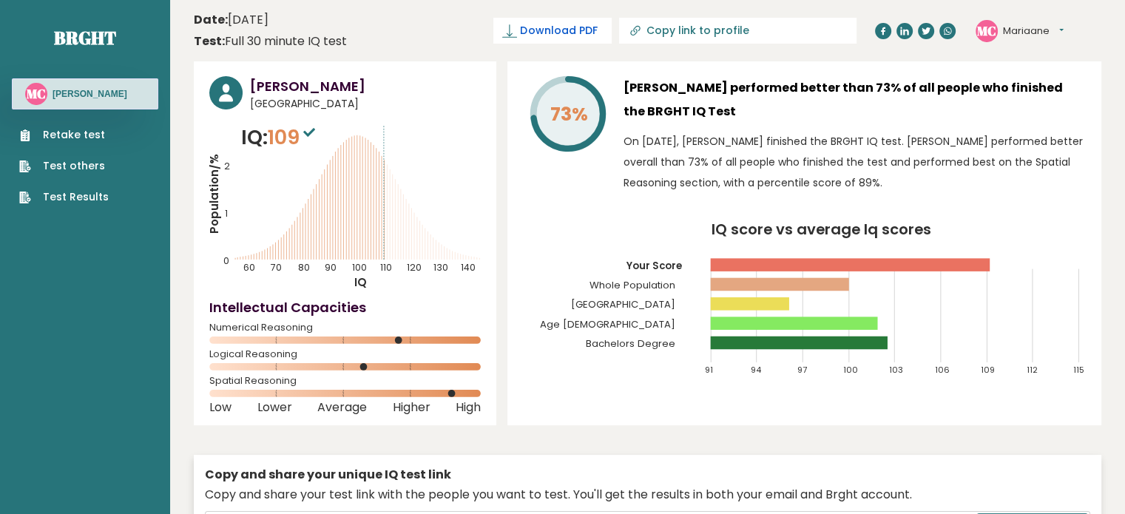
click at [597, 33] on span "Download PDF" at bounding box center [558, 31] width 77 height 16
click at [643, 33] on icon at bounding box center [635, 31] width 15 height 15
type input "https://brght.org/profile/mariaane-cabus/?utm_source=share&utm_medium=copy&utm_…"
click at [559, 32] on span "✓ Your PDF is downloaded..." at bounding box center [475, 31] width 168 height 26
click at [559, 33] on span "✓ Your PDF is downloaded..." at bounding box center [475, 31] width 168 height 26
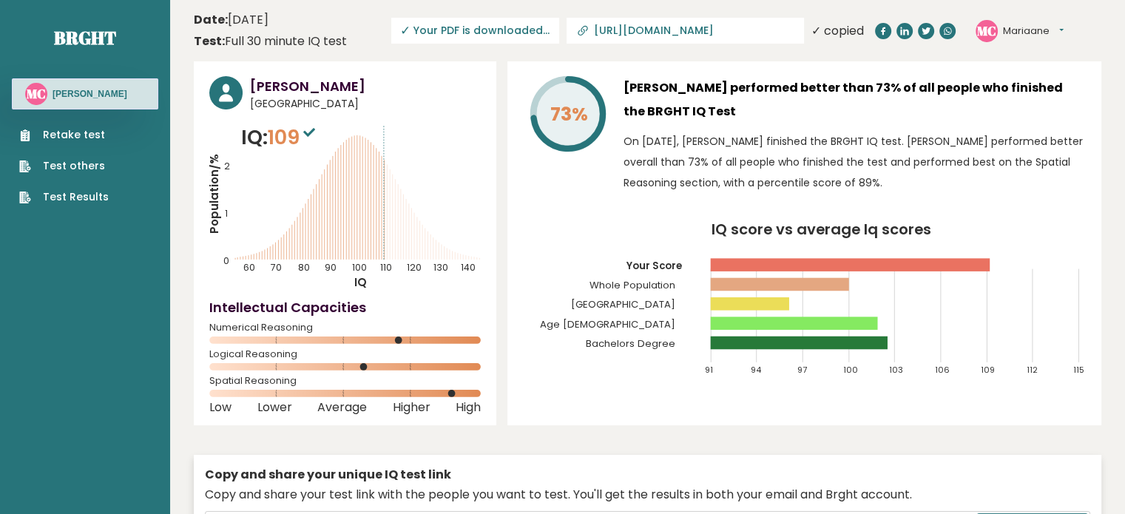
click at [714, 37] on link "https://brght.org/profile/mariaane-cabus/?utm_source=share&utm_medium=copy&utm_…" at bounding box center [686, 31] width 238 height 26
click at [559, 35] on span "✓ Your PDF is downloaded..." at bounding box center [475, 31] width 168 height 26
click at [496, 38] on span "✓ Your PDF is downloaded..." at bounding box center [475, 31] width 168 height 26
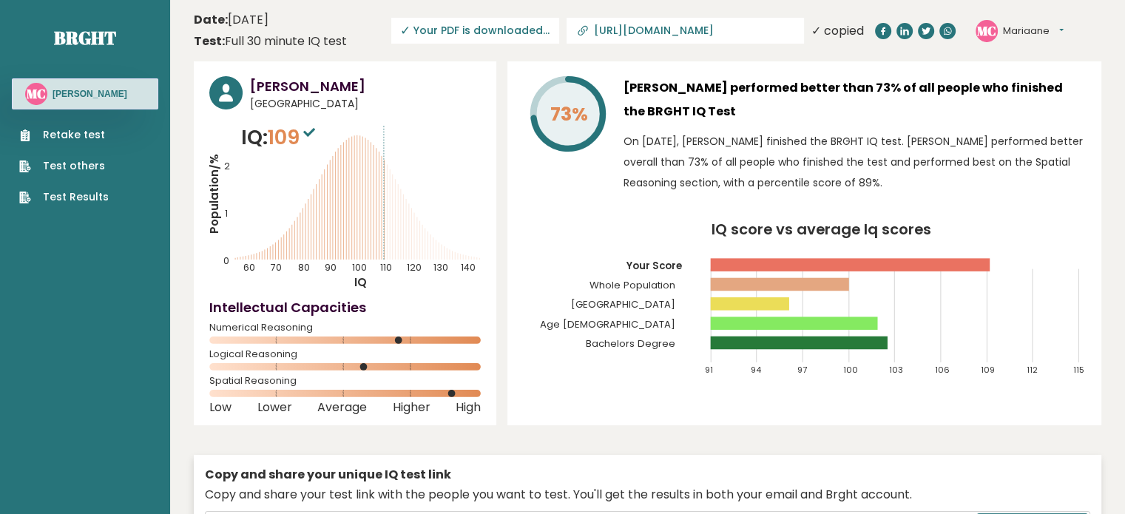
click at [511, 29] on span "✓ Your PDF is downloaded..." at bounding box center [475, 31] width 168 height 26
click at [1024, 29] on button "Mariaane" at bounding box center [1033, 31] width 61 height 15
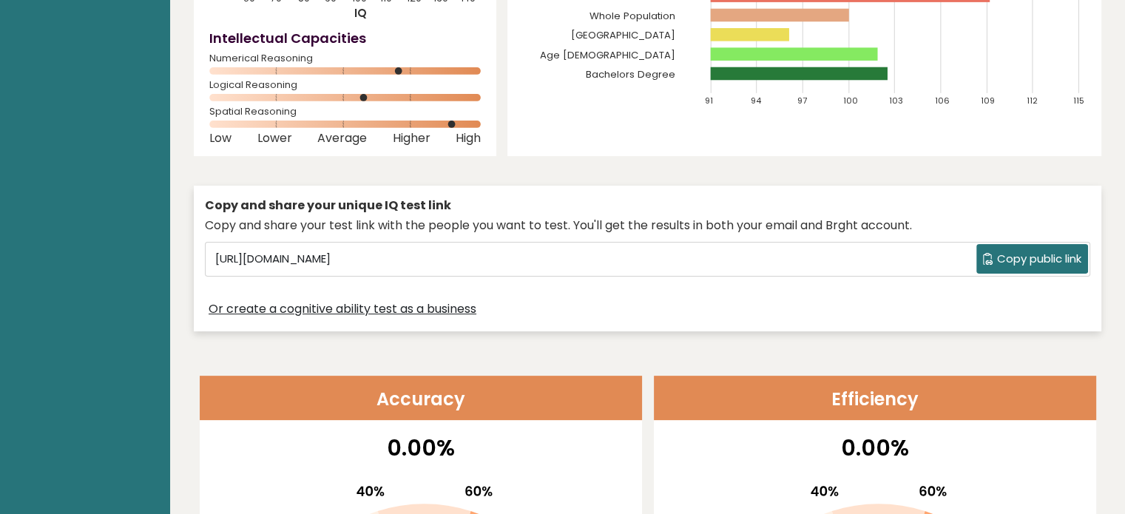
scroll to position [302, 0]
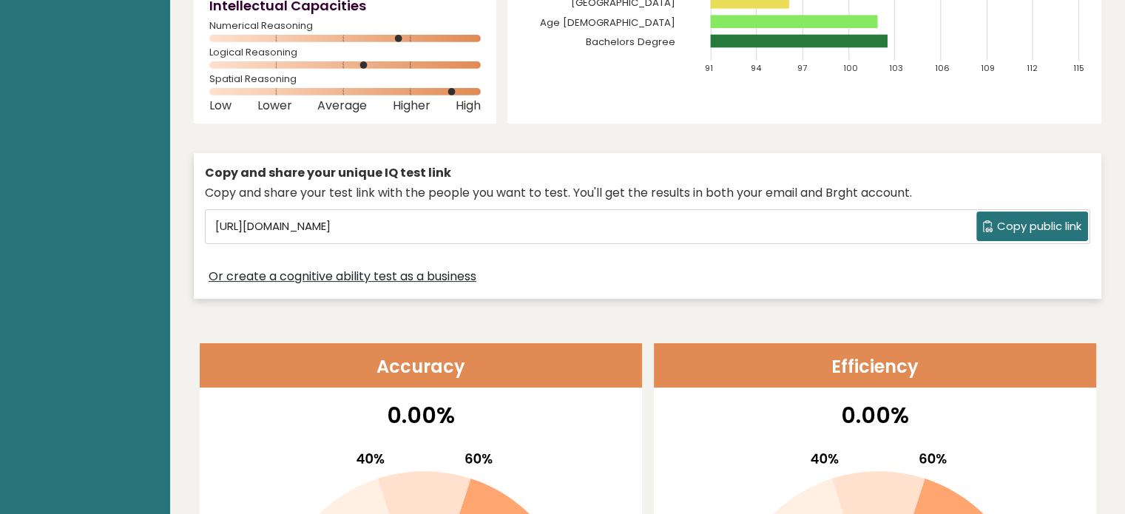
click at [1020, 203] on div "Copy and share your unique IQ test link Copy and share your test link with the …" at bounding box center [648, 226] width 908 height 146
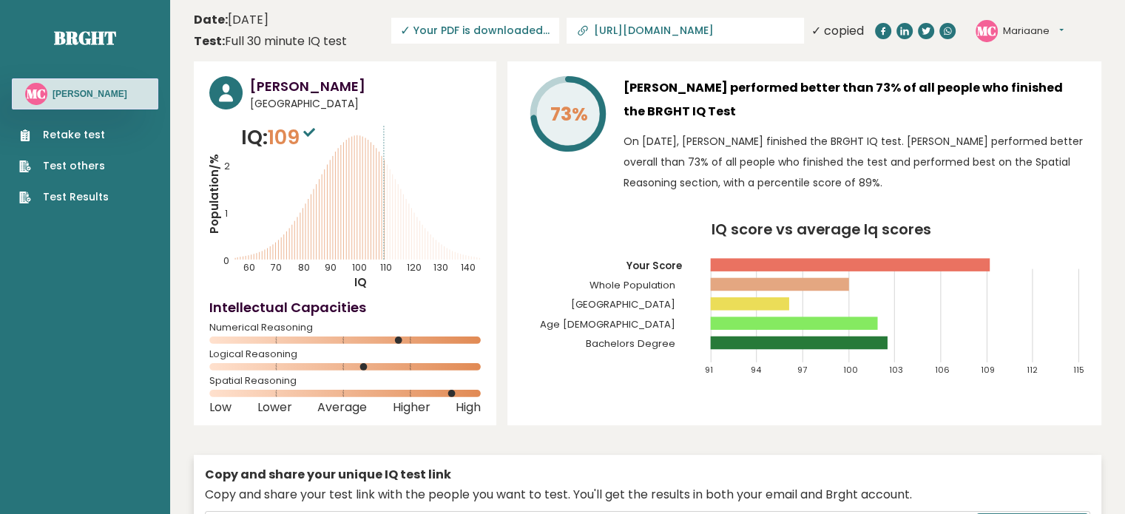
click at [495, 16] on header "Date: October 15, 2025 Test: Full 30 minute IQ test Download PDF Downloading...…" at bounding box center [648, 30] width 908 height 47
click at [84, 201] on link "Test Results" at bounding box center [64, 197] width 90 height 16
click at [755, 20] on link "[URL][DOMAIN_NAME]" at bounding box center [686, 31] width 238 height 26
click at [597, 29] on span "Download PDF" at bounding box center [558, 31] width 77 height 16
click at [831, 30] on input "Copy link to profile" at bounding box center [746, 30] width 201 height 12
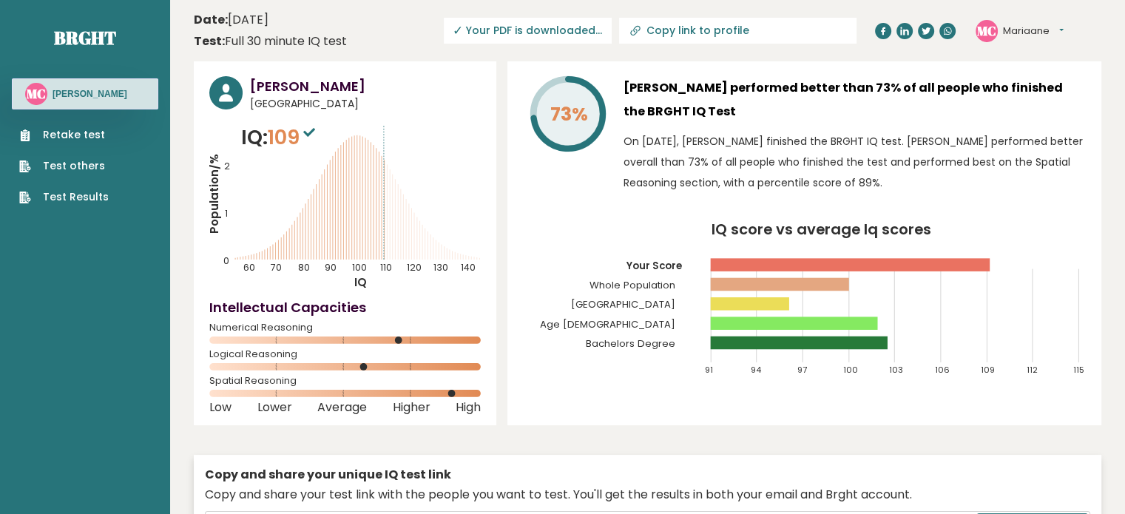
type input "[URL][DOMAIN_NAME]"
